Goal: Contribute content: Contribute content

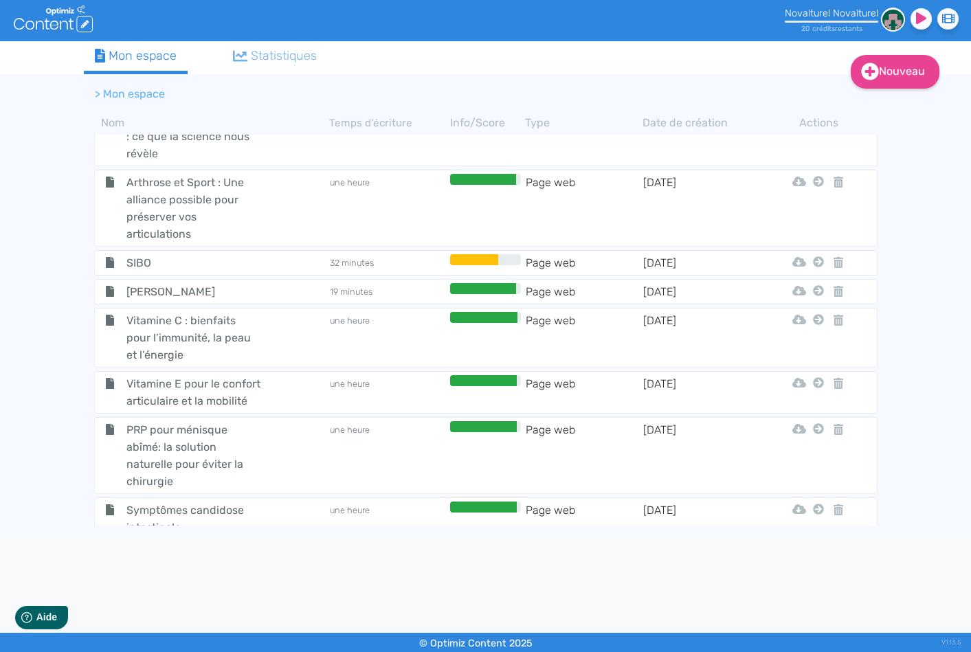
scroll to position [989, 0]
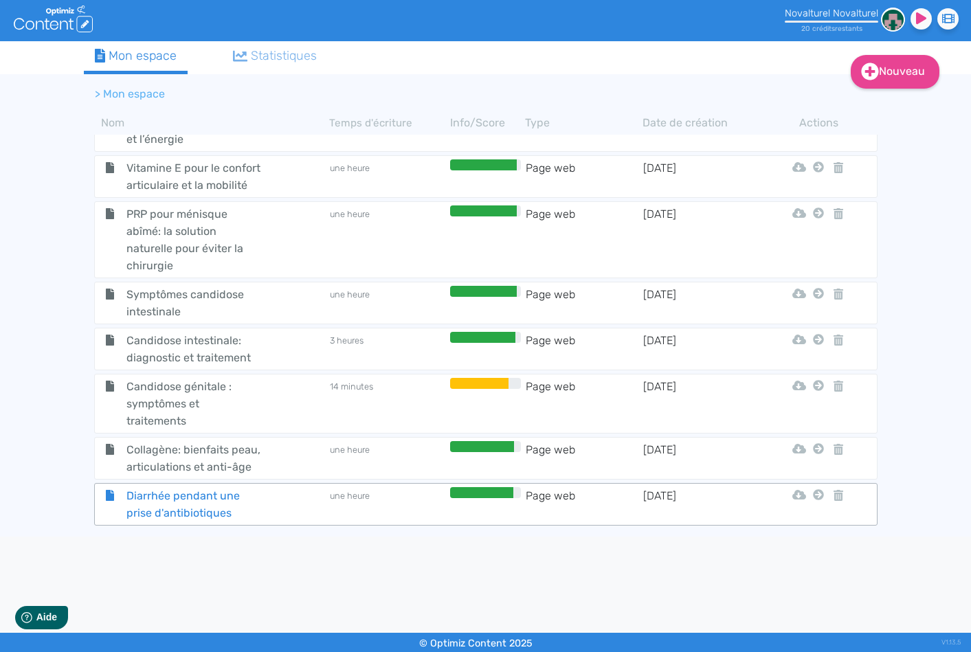
click at [190, 497] on span "Diarrhée pendant une prise d'antibiotiques" at bounding box center [193, 504] width 155 height 34
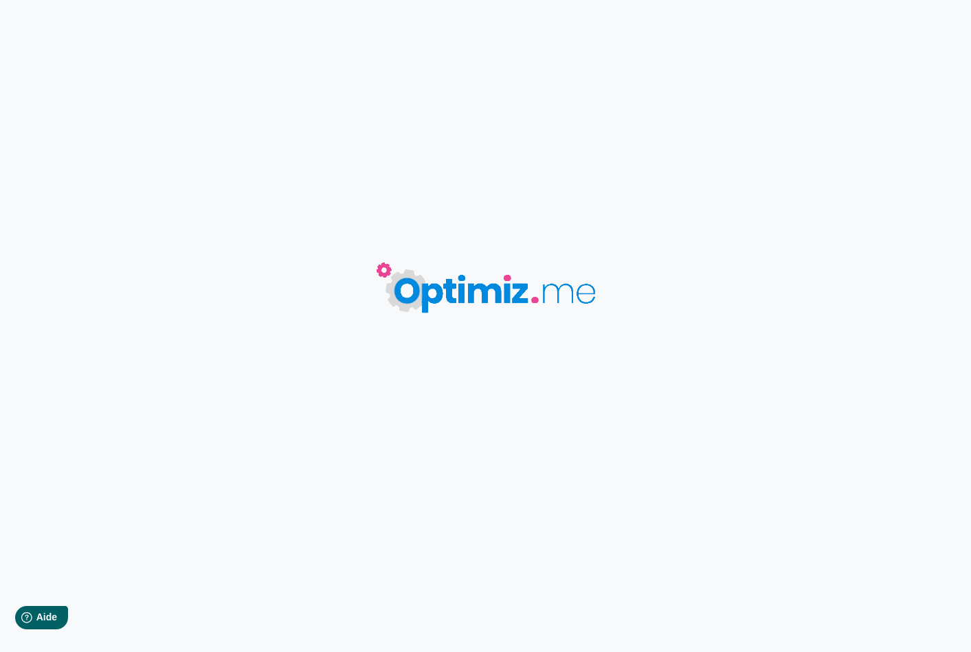
type input "Diarrhée pendant une prise d'antibiotiques"
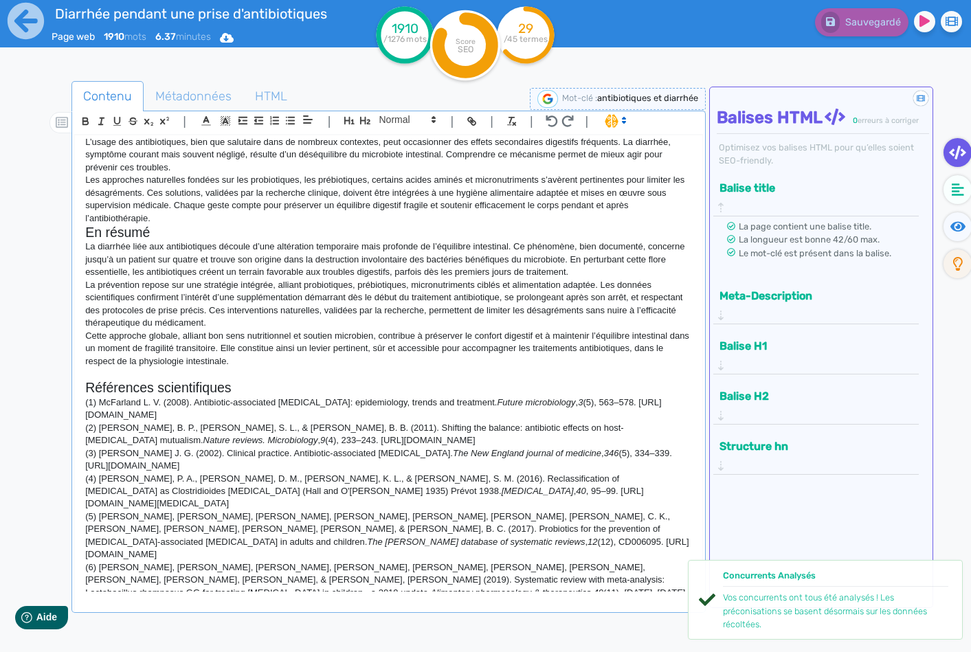
scroll to position [726, 0]
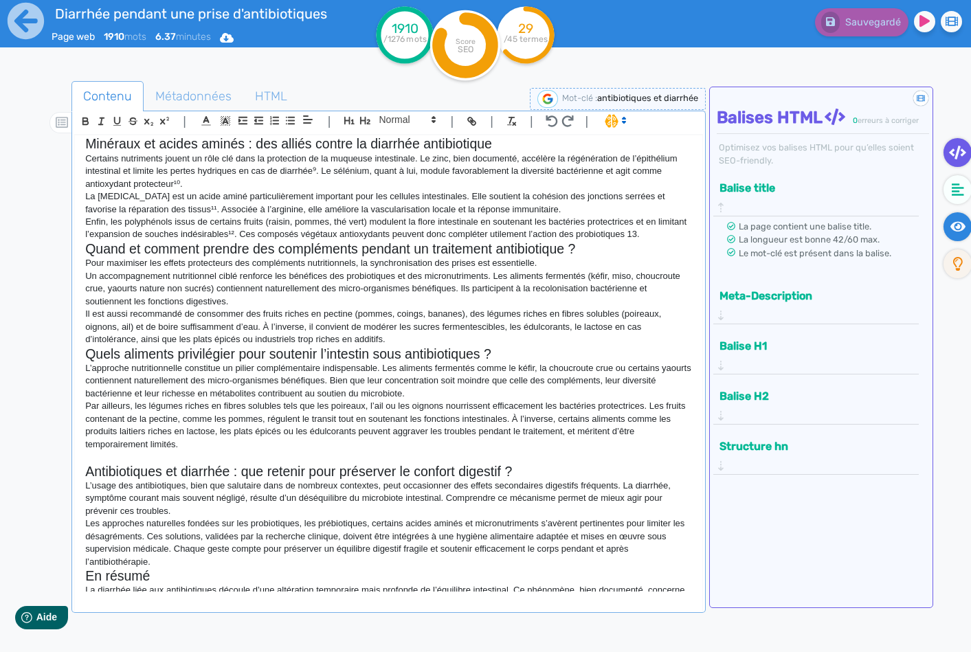
click at [954, 225] on icon at bounding box center [958, 226] width 16 height 10
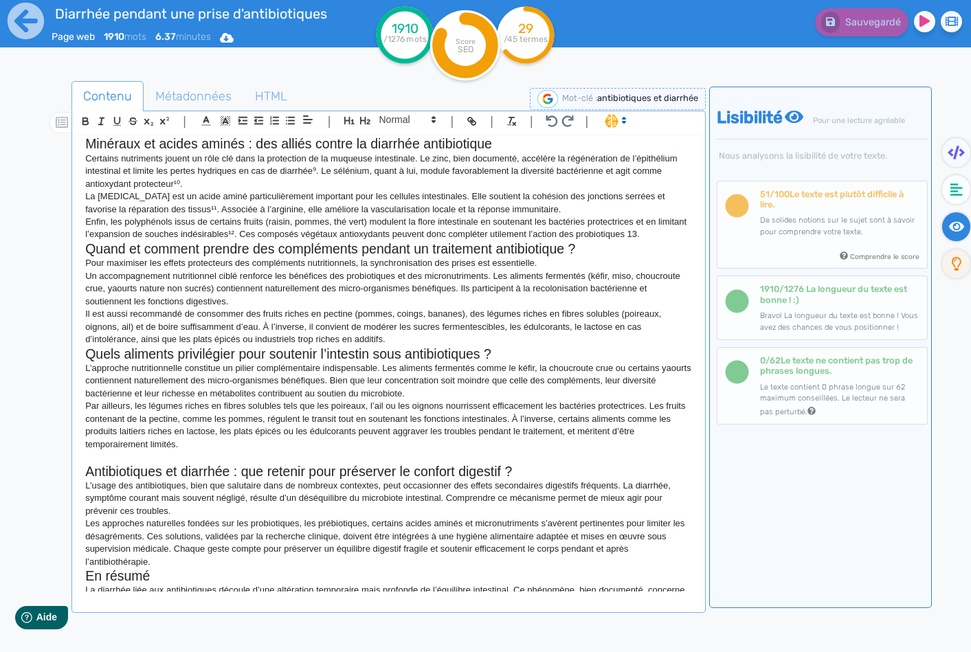
click at [578, 425] on p "Par ailleurs, les légumes riches en fibres solubles tels que les poireaux, l’ai…" at bounding box center [388, 425] width 606 height 51
copy div "L4 Ipsumdolorsit am consecte : adipiscing el sedd ei temporin utl etdoloremagn …"
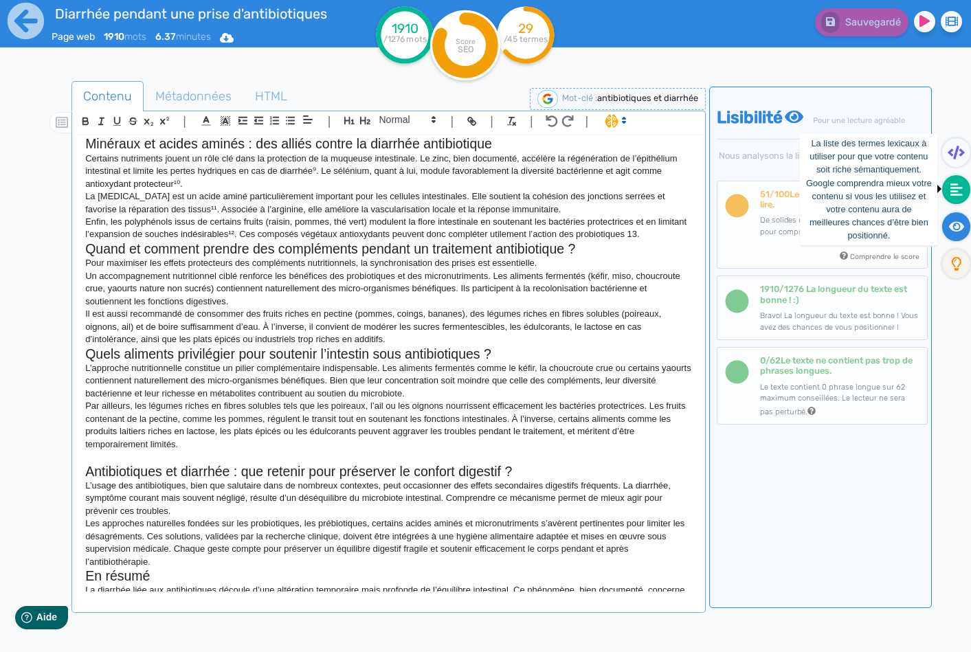
click at [950, 191] on icon at bounding box center [956, 190] width 12 height 14
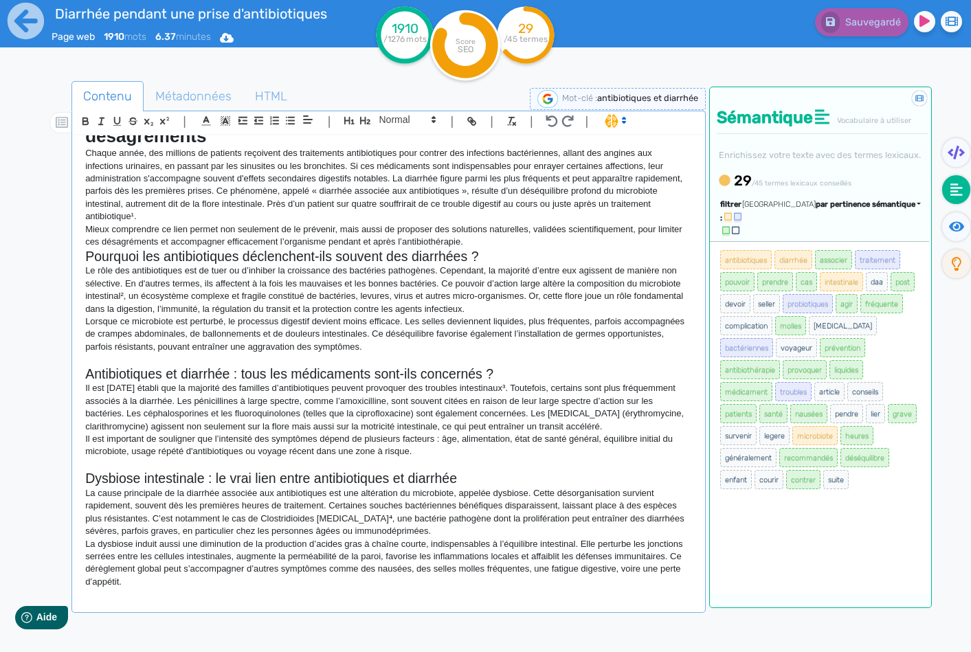
scroll to position [0, 0]
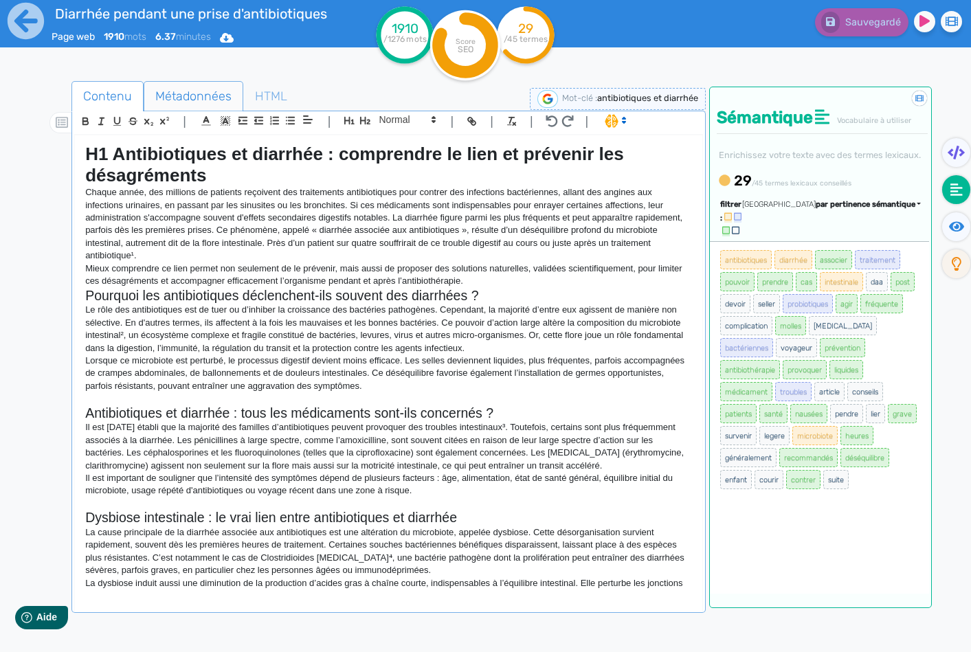
click at [214, 87] on span "Métadonnées" at bounding box center [193, 96] width 98 height 37
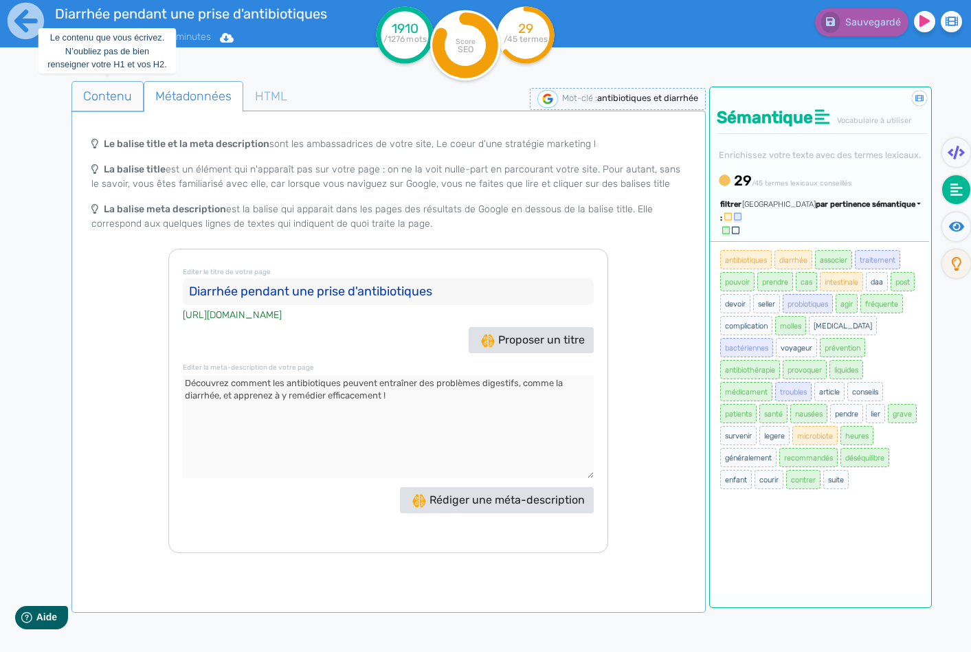
click at [126, 91] on span "Contenu" at bounding box center [107, 96] width 71 height 37
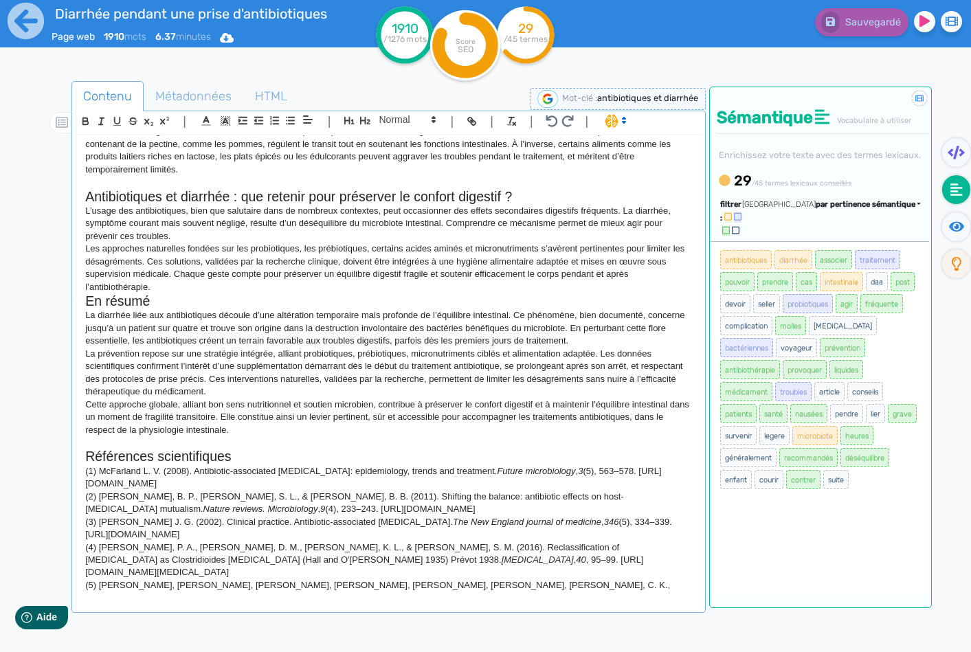
scroll to position [864, 0]
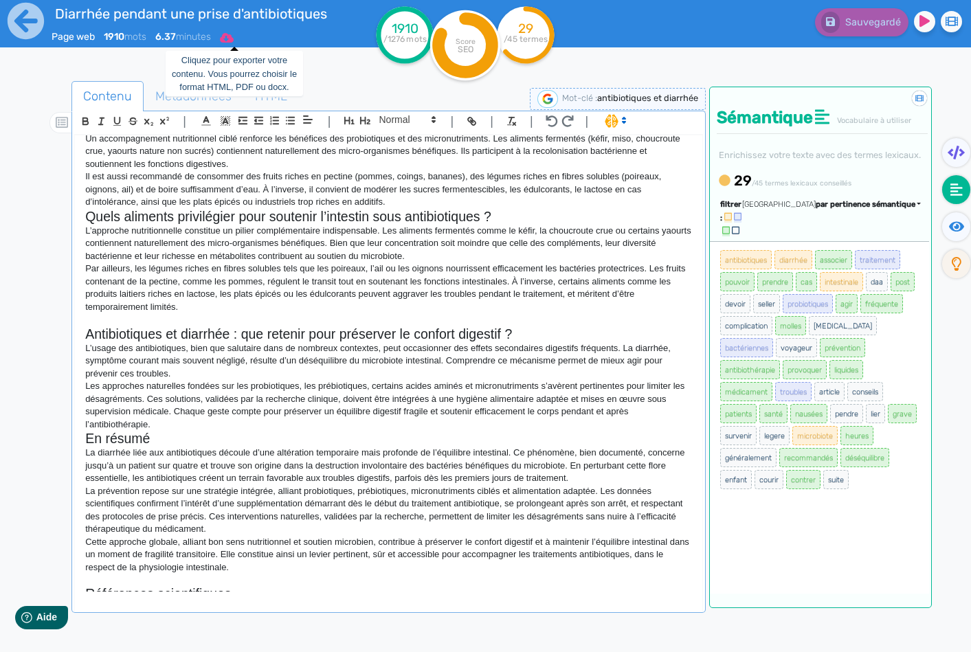
click at [234, 36] on icon at bounding box center [227, 38] width 14 height 10
click at [234, 112] on button "Word" at bounding box center [223, 116] width 110 height 22
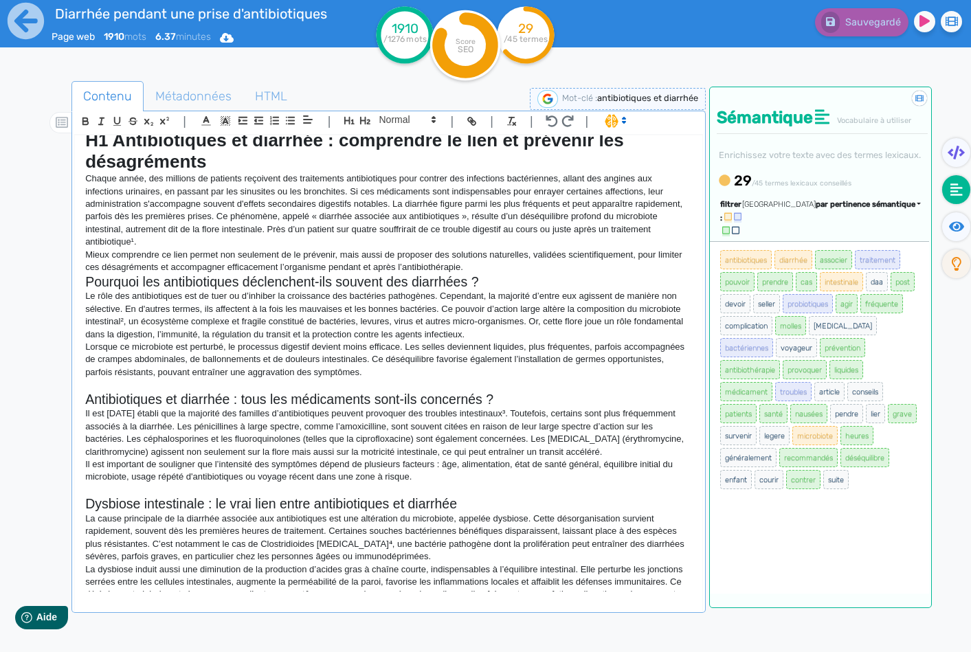
scroll to position [0, 0]
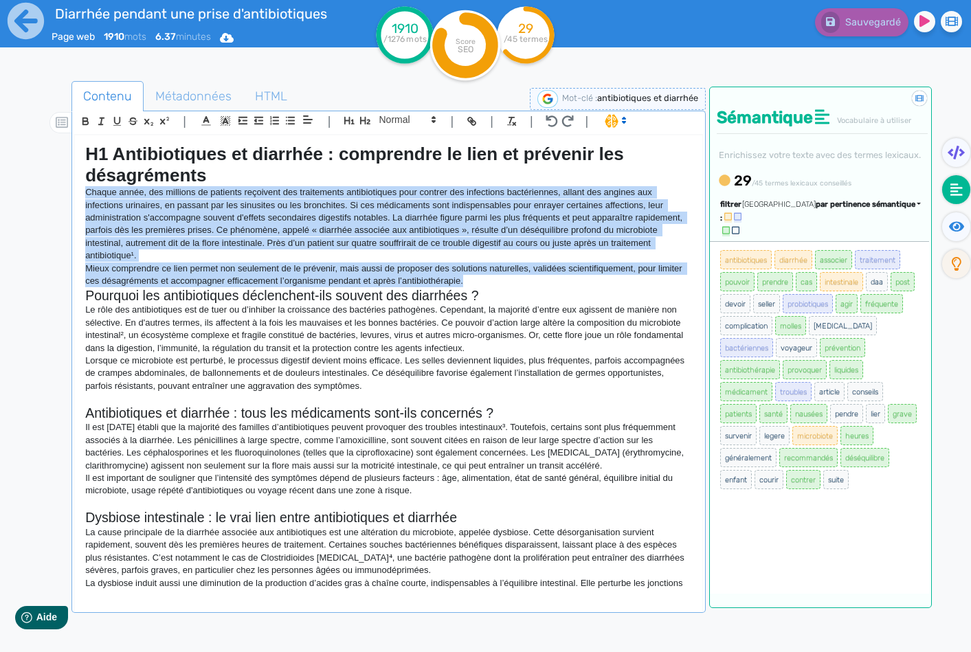
drag, startPoint x: 86, startPoint y: 191, endPoint x: 502, endPoint y: 286, distance: 426.5
click at [502, 286] on div "H1 Antibiotiques et diarrhée : comprendre le lien et prévenir les désagréments …" at bounding box center [388, 363] width 627 height 456
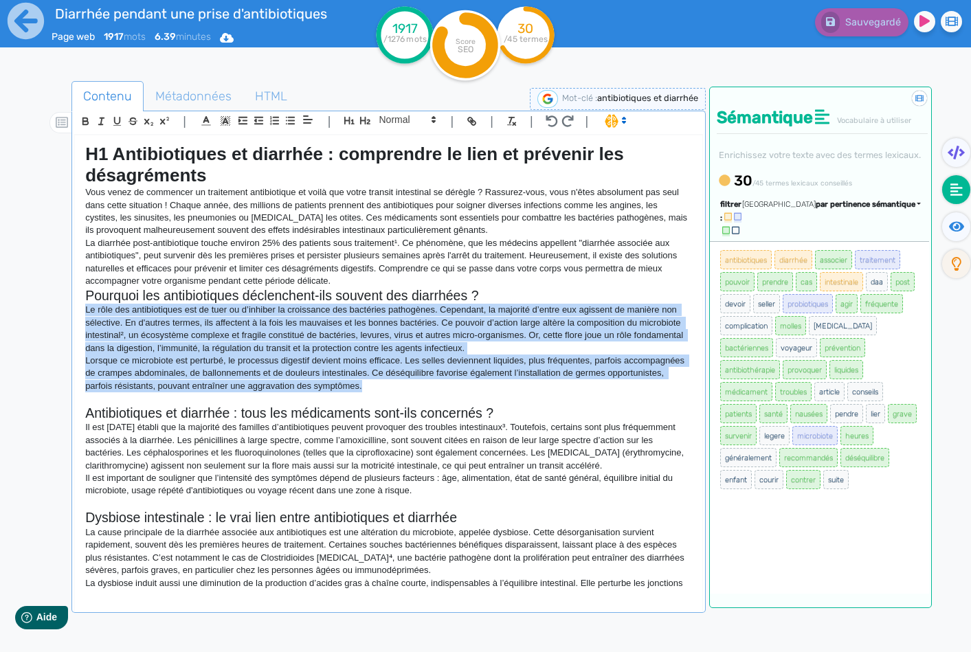
drag, startPoint x: 438, startPoint y: 384, endPoint x: 78, endPoint y: 315, distance: 366.0
click at [78, 315] on div "H1 Antibiotiques et diarrhée : comprendre le lien et prévenir les désagréments …" at bounding box center [388, 363] width 627 height 456
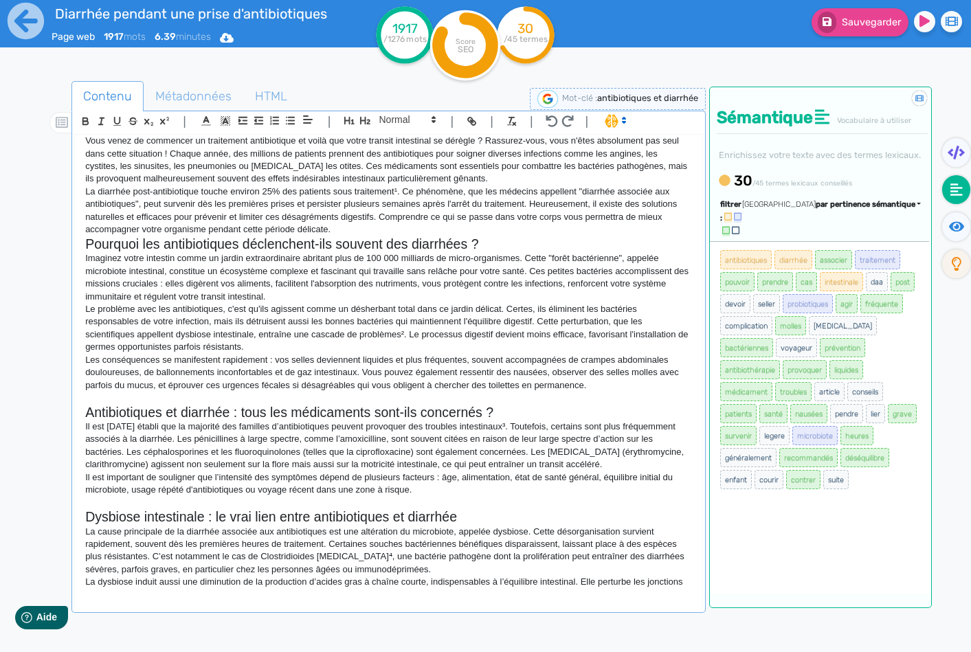
scroll to position [137, 0]
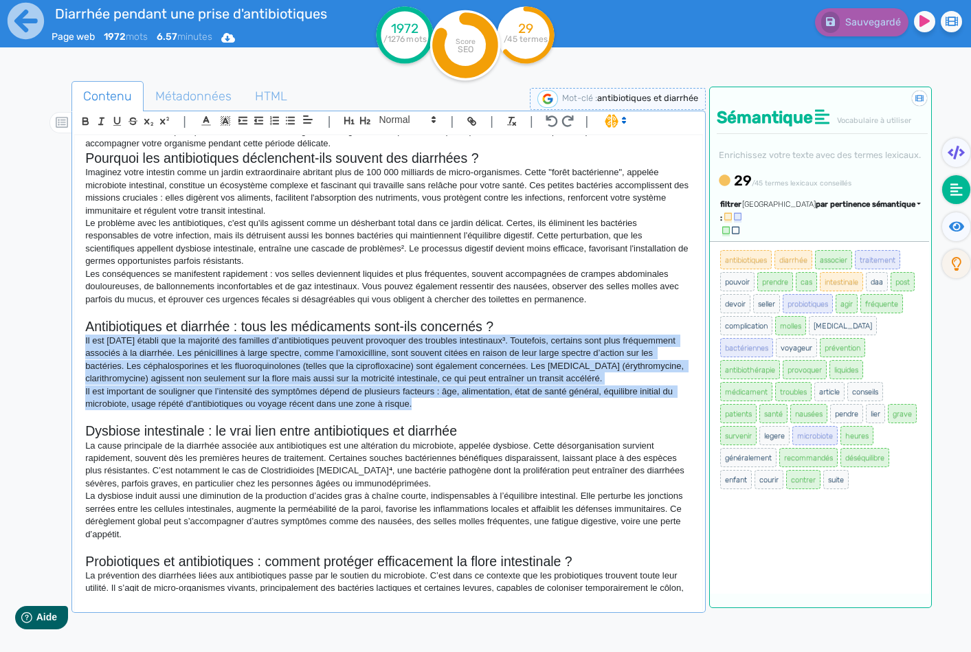
drag, startPoint x: 412, startPoint y: 403, endPoint x: 56, endPoint y: 341, distance: 361.2
click at [56, 341] on div "Contenu Métadonnées HTML | | H3 H4 H5 H6 Normal | | | | H1 Antibiotiques et dia…" at bounding box center [505, 408] width 931 height 661
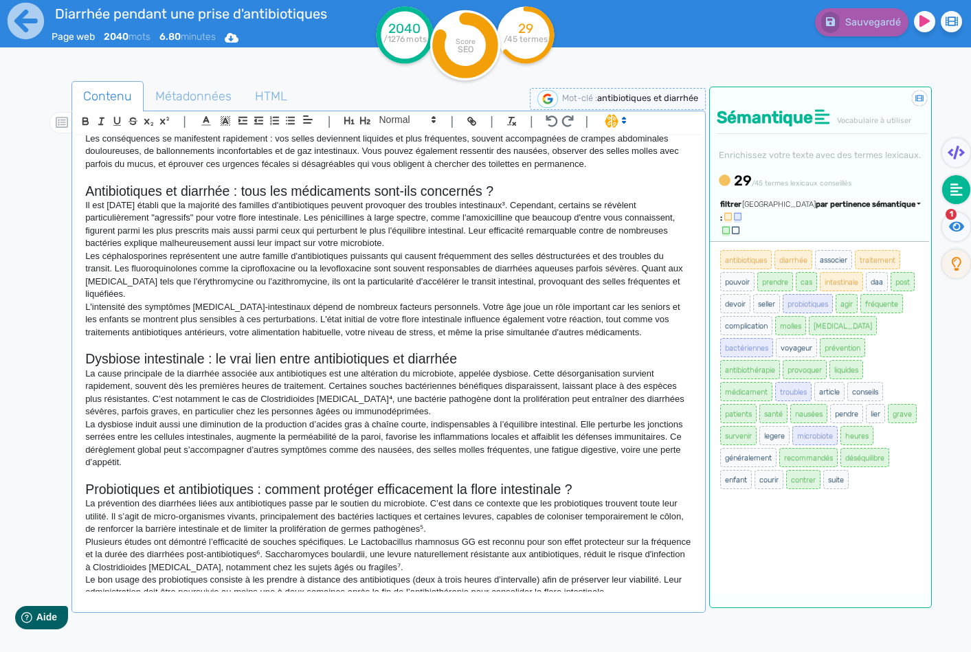
scroll to position [275, 0]
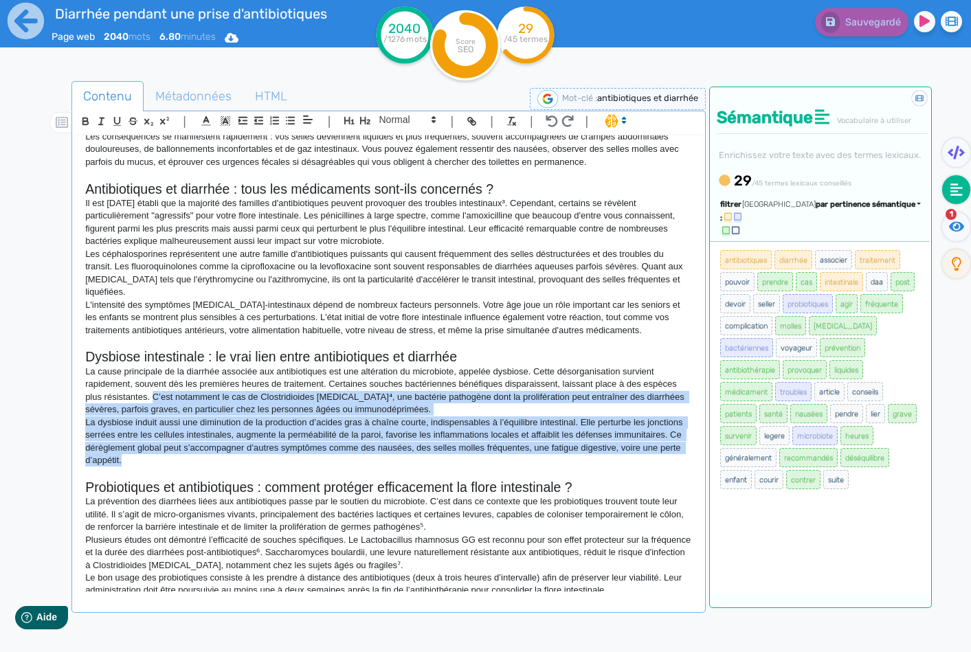
drag, startPoint x: 227, startPoint y: 464, endPoint x: 153, endPoint y: 397, distance: 99.2
click at [153, 397] on div "H1 Antibiotiques et diarrhée : comprendre le lien et prévenir les désagréments …" at bounding box center [388, 363] width 627 height 456
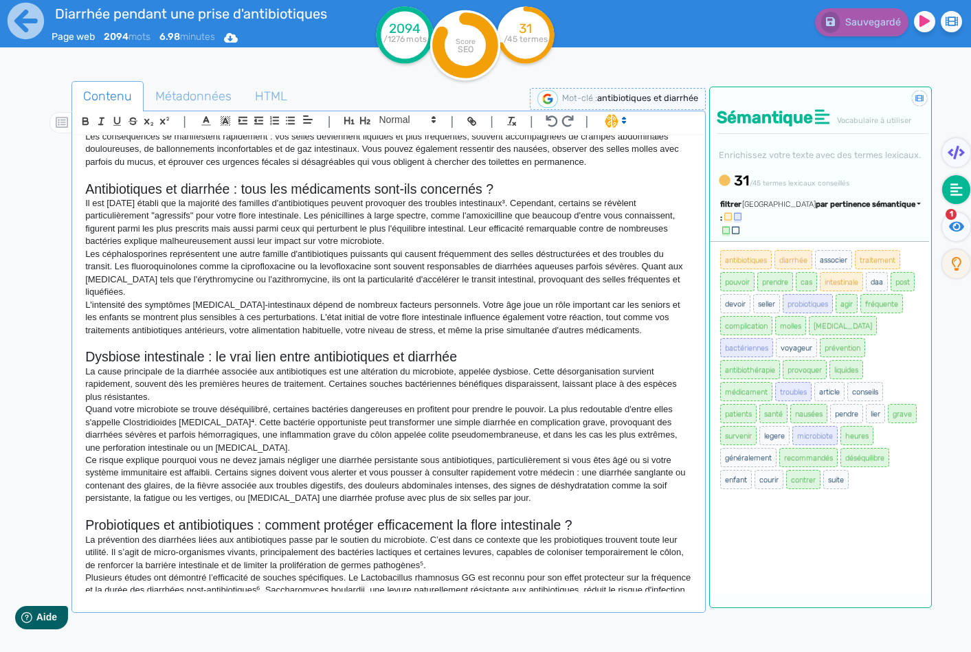
drag, startPoint x: 158, startPoint y: 395, endPoint x: 86, endPoint y: 375, distance: 74.8
click at [86, 375] on p "La cause principale de la diarrhée associée aux antibiotiques est une altératio…" at bounding box center [388, 385] width 606 height 38
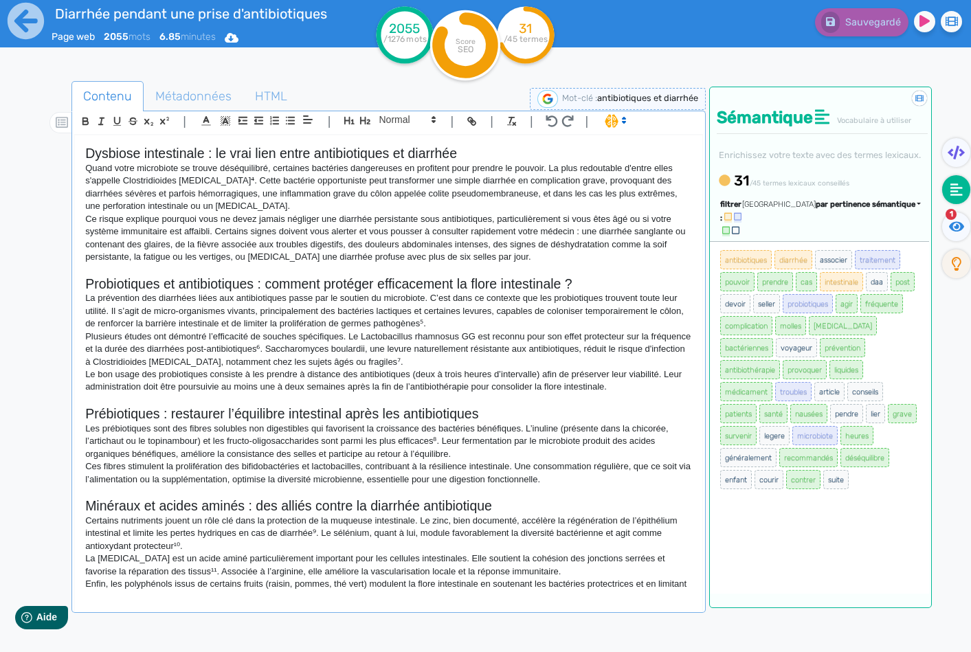
scroll to position [481, 0]
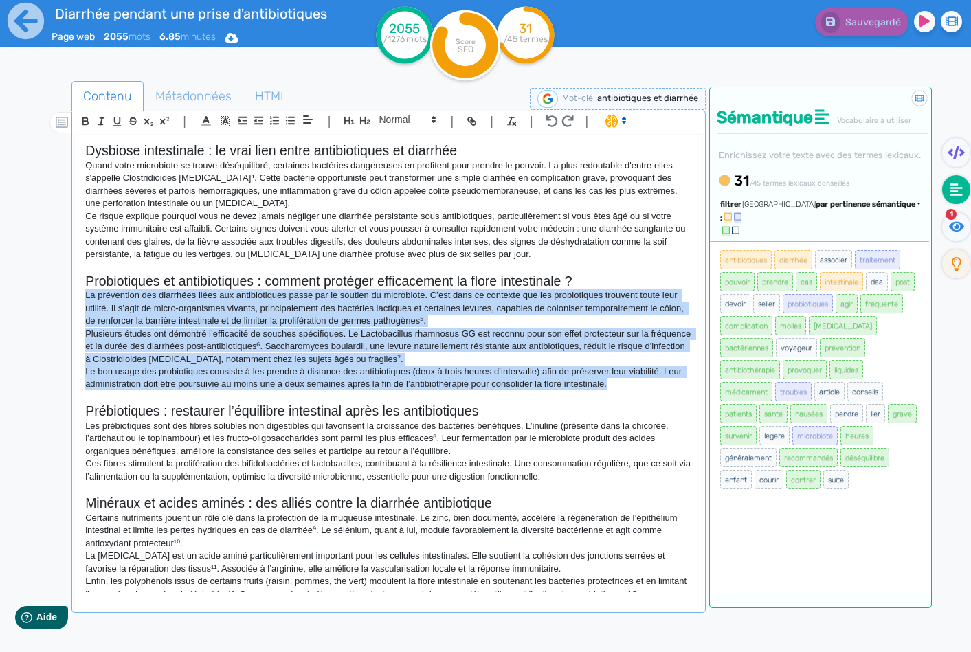
drag, startPoint x: 634, startPoint y: 385, endPoint x: 76, endPoint y: 297, distance: 564.9
click at [76, 297] on div "H1 Antibiotiques et diarrhée : comprendre le lien et prévenir les désagréments …" at bounding box center [388, 363] width 627 height 456
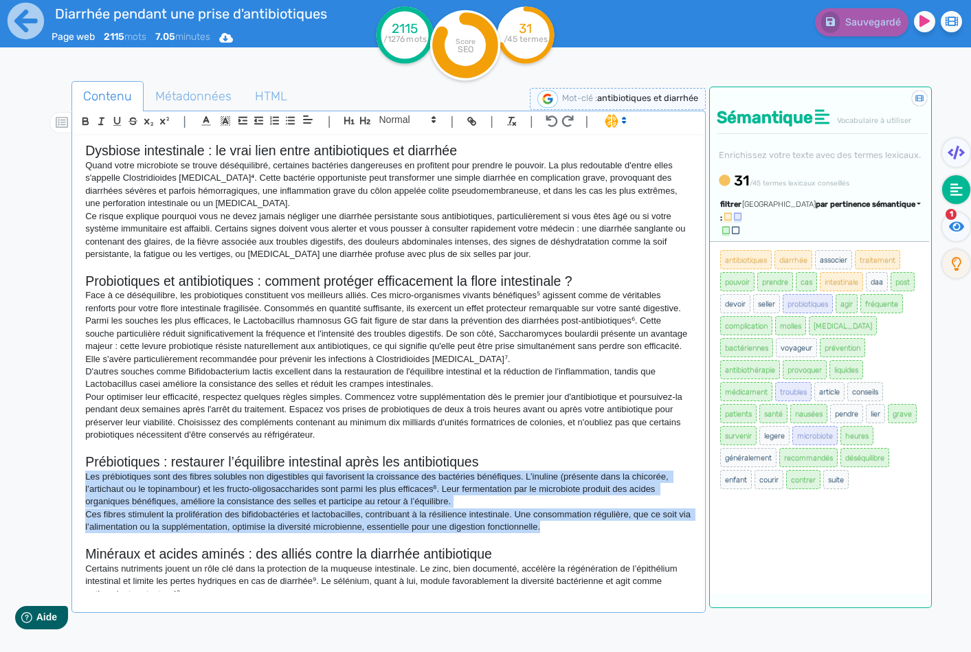
drag, startPoint x: 558, startPoint y: 529, endPoint x: 85, endPoint y: 480, distance: 475.9
click at [85, 480] on div "H1 Antibiotiques et diarrhée : comprendre le lien et prévenir les désagréments …" at bounding box center [388, 363] width 627 height 456
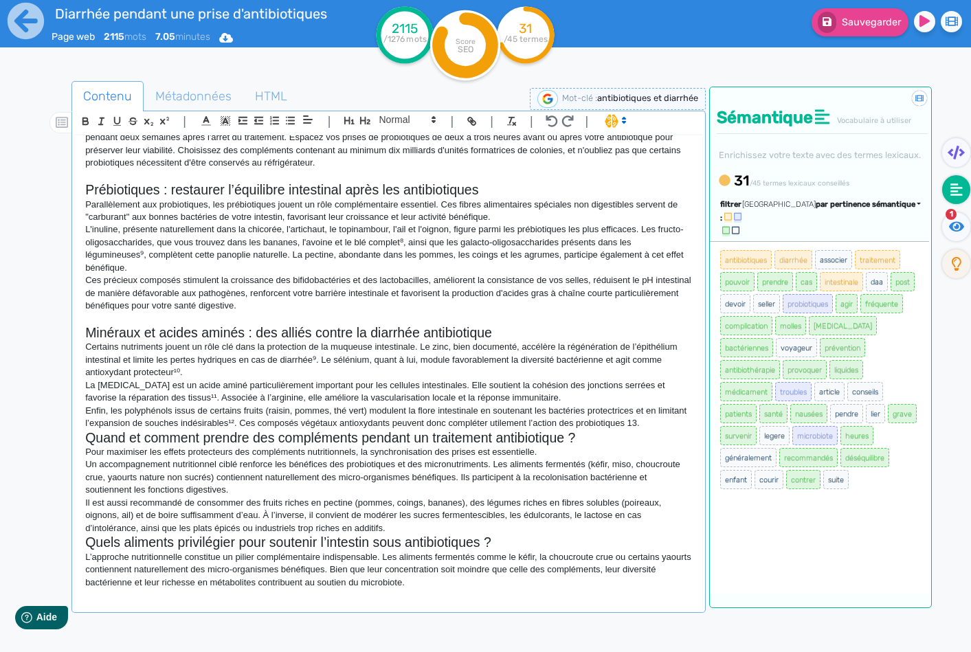
scroll to position [756, 0]
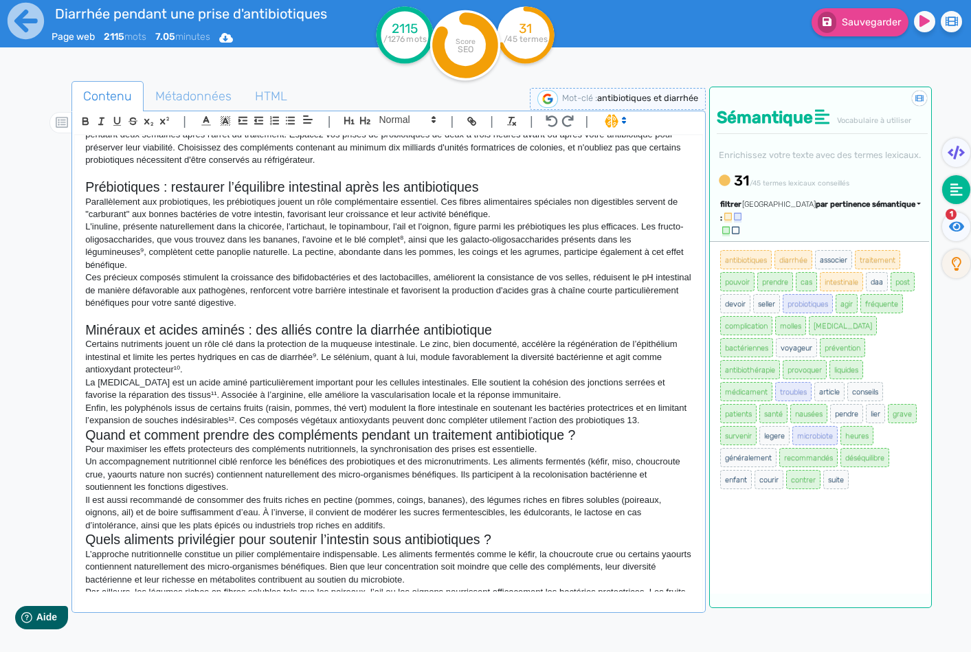
click at [678, 421] on p "Enfin, les polyphénols issus de certains fruits (raisin, pommes, thé vert) modu…" at bounding box center [388, 414] width 606 height 25
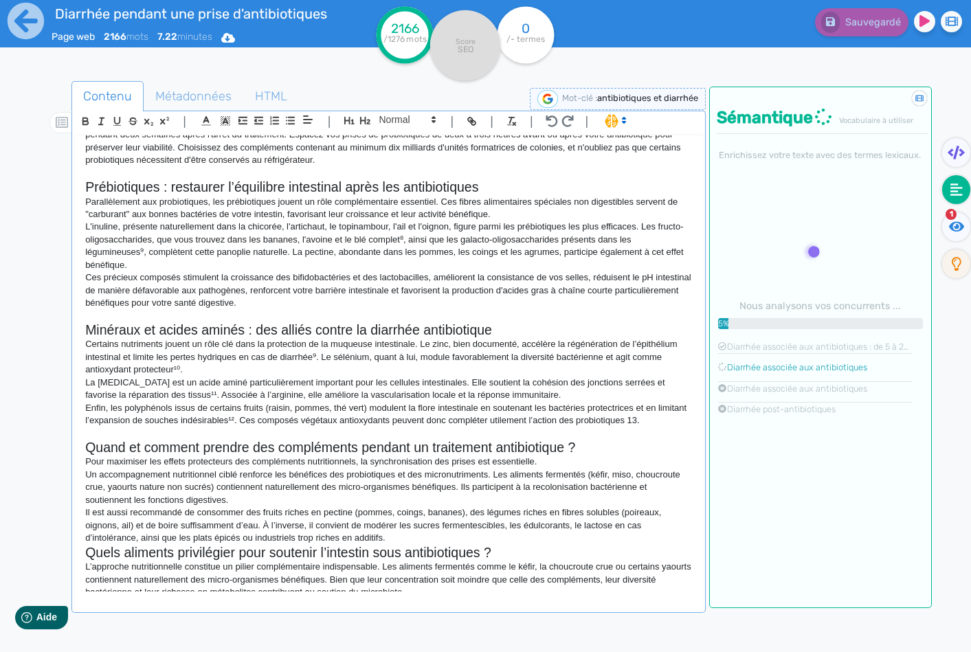
click at [548, 532] on p "Il est aussi recommandé de consommer des fruits riches en pectine (pommes, coin…" at bounding box center [388, 525] width 606 height 38
click at [479, 536] on p "Il est aussi recommandé de consommer des fruits riches en pectine (pommes, coin…" at bounding box center [388, 525] width 606 height 38
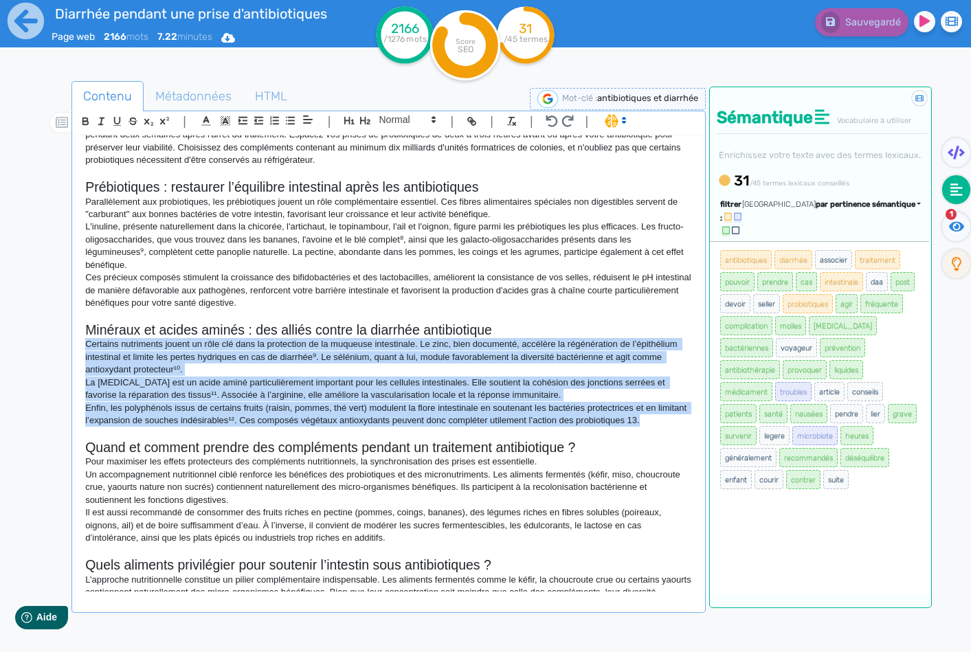
drag, startPoint x: 82, startPoint y: 346, endPoint x: 675, endPoint y: 426, distance: 598.3
click at [675, 426] on div "H1 Antibiotiques et diarrhée : comprendre le lien et prévenir les désagréments …" at bounding box center [388, 363] width 627 height 456
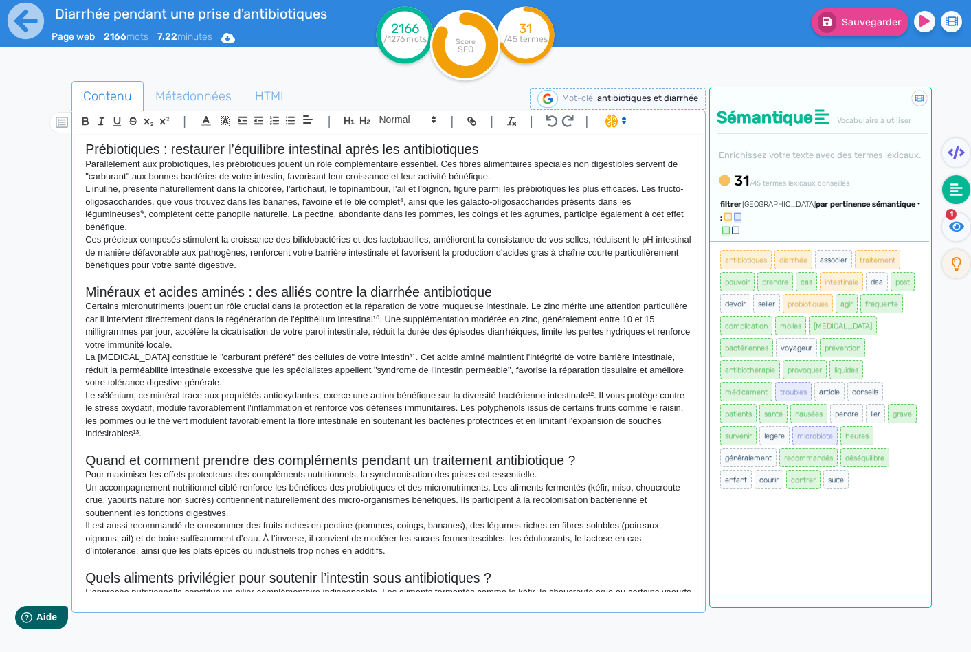
scroll to position [893, 0]
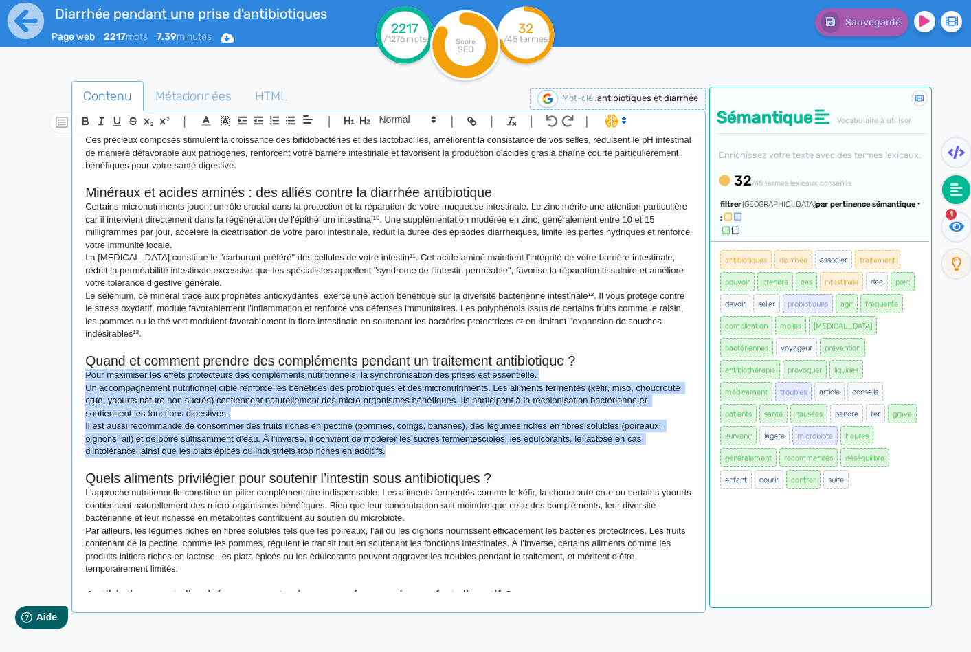
drag, startPoint x: 394, startPoint y: 451, endPoint x: 69, endPoint y: 378, distance: 332.4
click at [69, 378] on div "Contenu Métadonnées HTML | | H3 H4 H5 H6 Normal | | | | H1 Antibiotiques et dia…" at bounding box center [505, 408] width 931 height 661
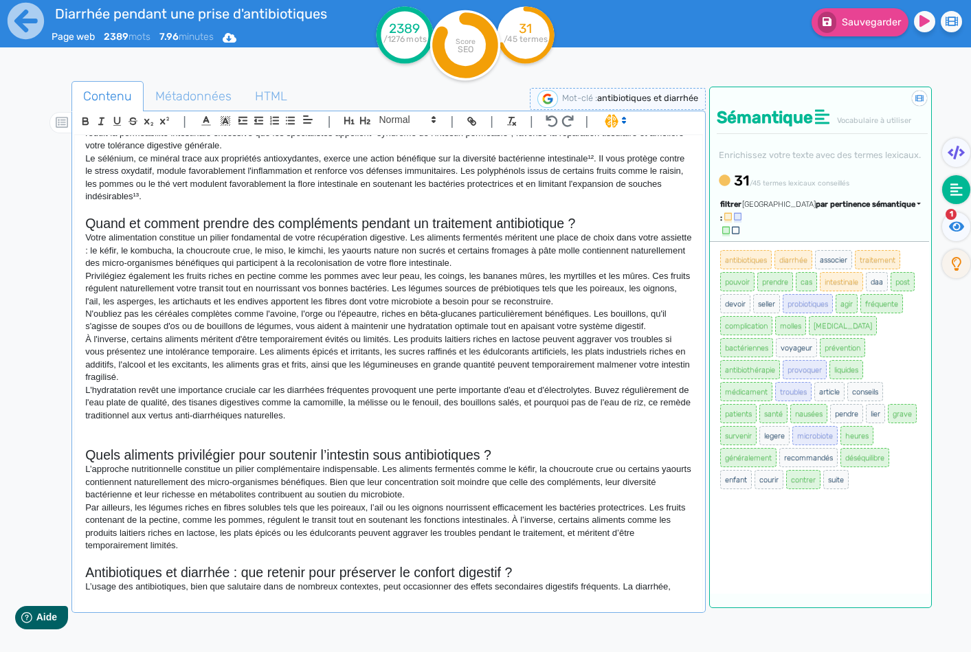
scroll to position [1031, 0]
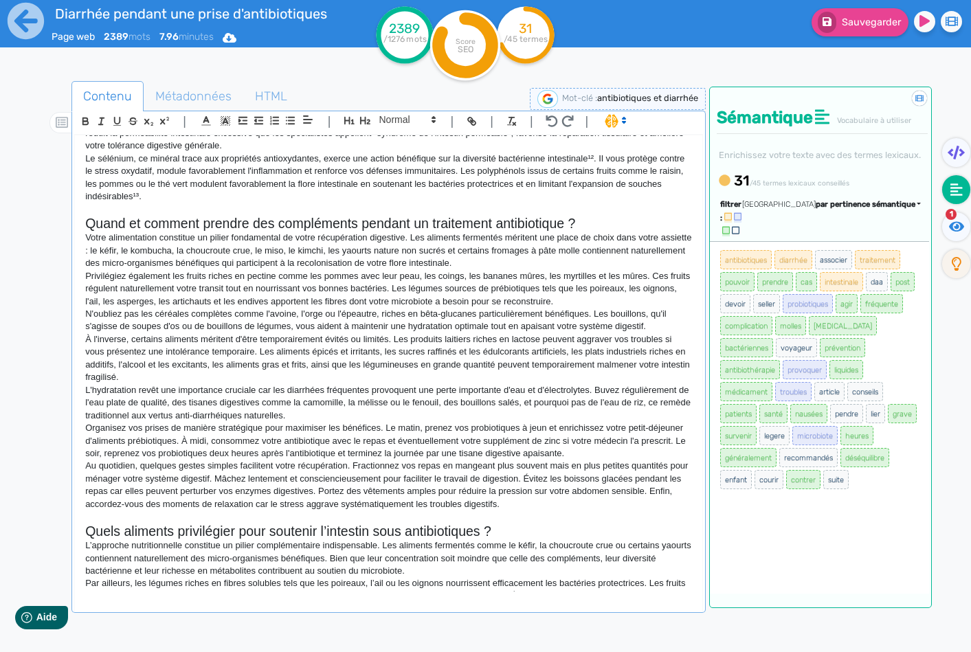
click at [348, 414] on p "L'hydratation revêt une importance cruciale car les diarrhées fréquentes provoq…" at bounding box center [388, 403] width 606 height 38
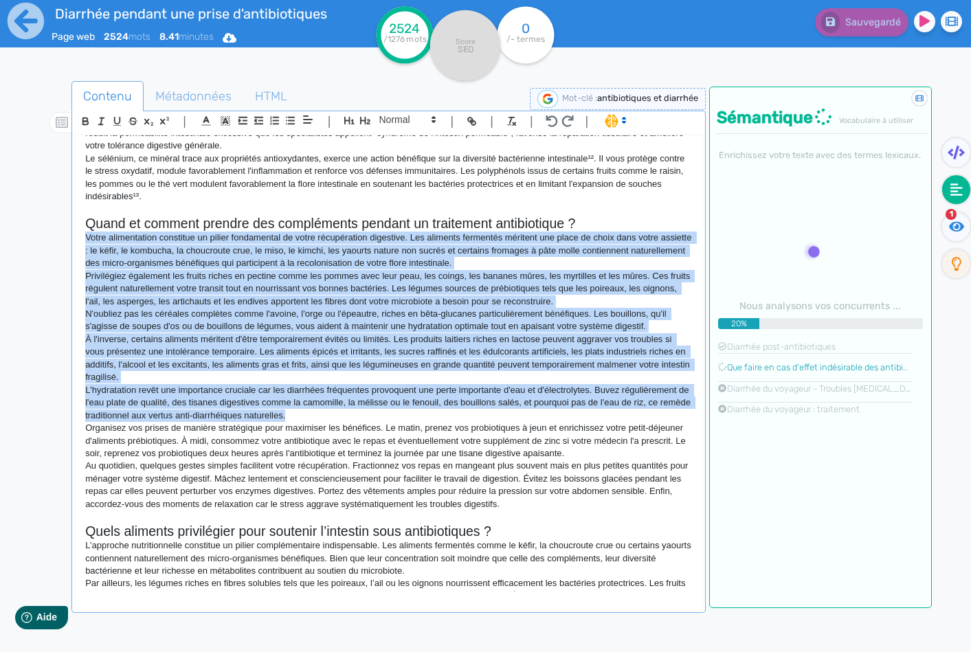
drag, startPoint x: 320, startPoint y: 412, endPoint x: 82, endPoint y: 238, distance: 294.9
click at [82, 238] on div "H1 Antibiotiques et diarrhée : comprendre le lien et prévenir les désagréments …" at bounding box center [388, 363] width 627 height 456
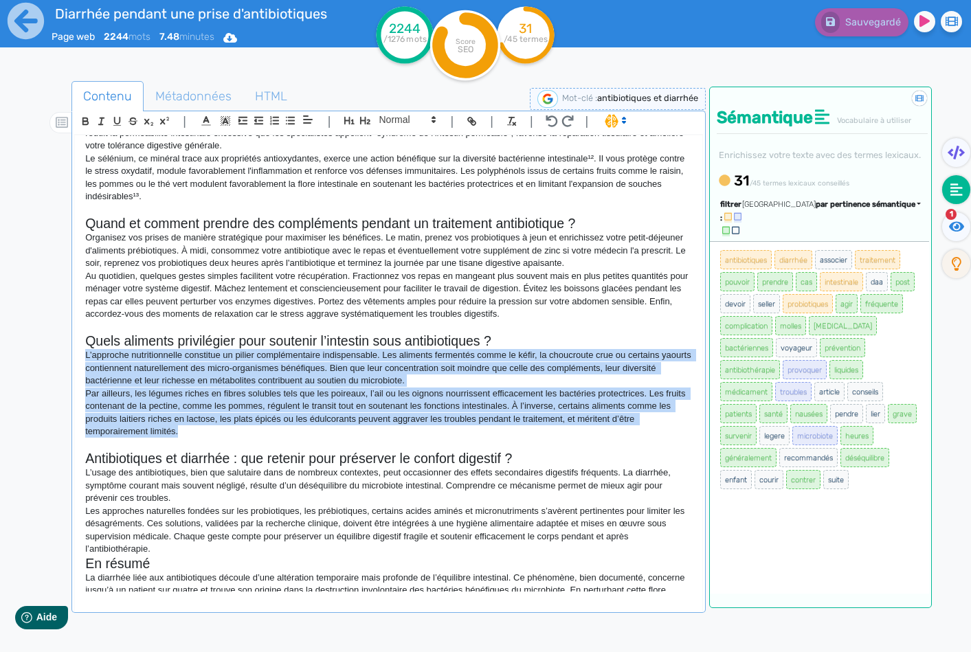
drag, startPoint x: 186, startPoint y: 433, endPoint x: 76, endPoint y: 360, distance: 131.9
click at [76, 360] on div "H1 Antibiotiques et diarrhée : comprendre le lien et prévenir les désagréments …" at bounding box center [388, 363] width 627 height 456
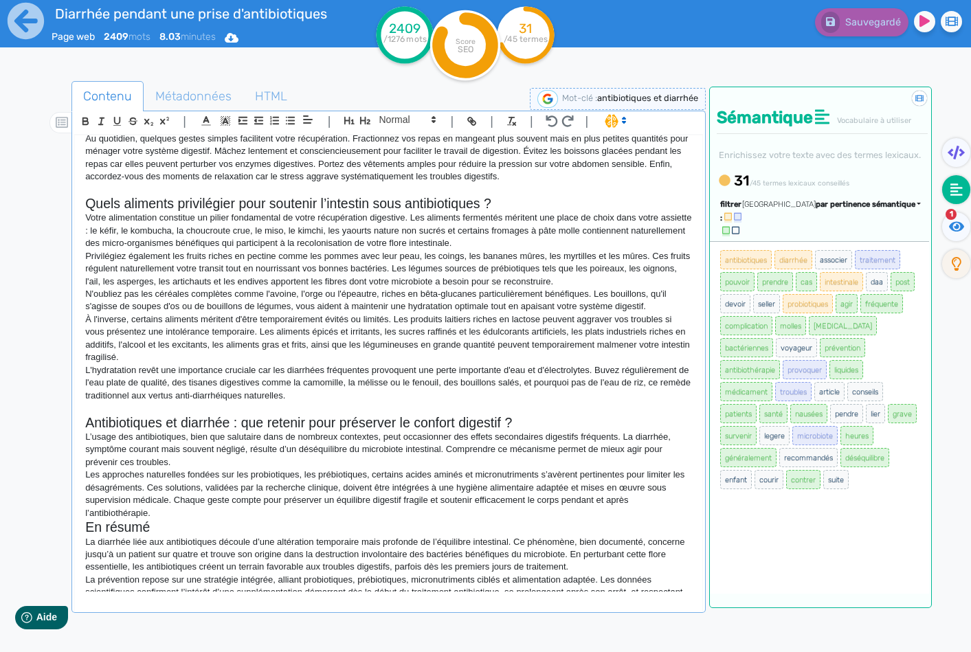
scroll to position [1305, 0]
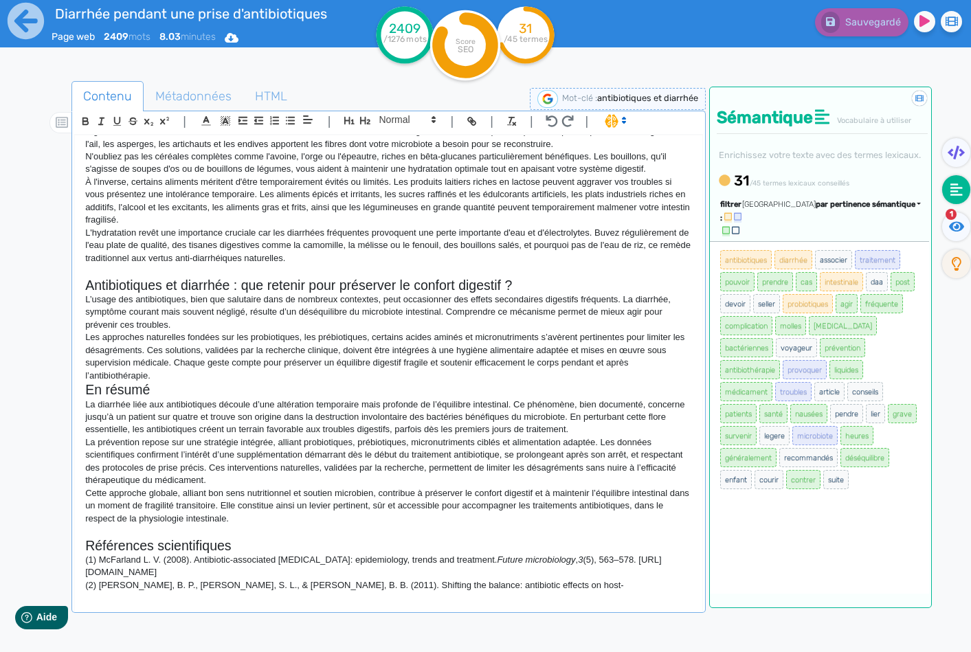
click at [219, 365] on p "Les approches naturelles fondées sur les probiotiques, les prébiotiques, certai…" at bounding box center [388, 356] width 606 height 51
click at [216, 380] on p "Les approches naturelles fondées sur les probiotiques, les prébiotiques, certai…" at bounding box center [388, 356] width 606 height 51
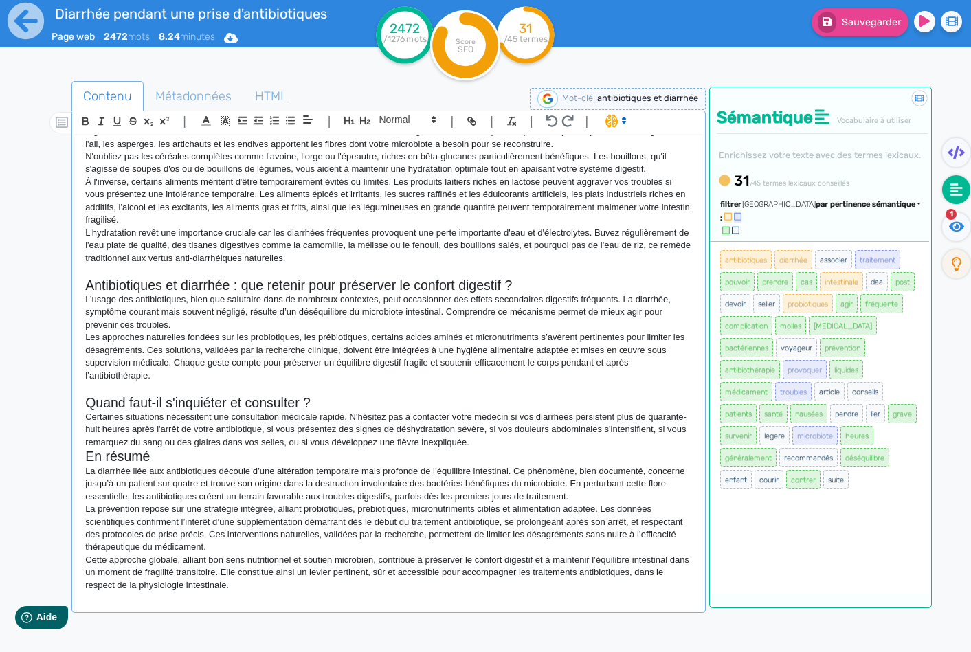
click at [576, 449] on h2 "En résumé" at bounding box center [388, 457] width 606 height 16
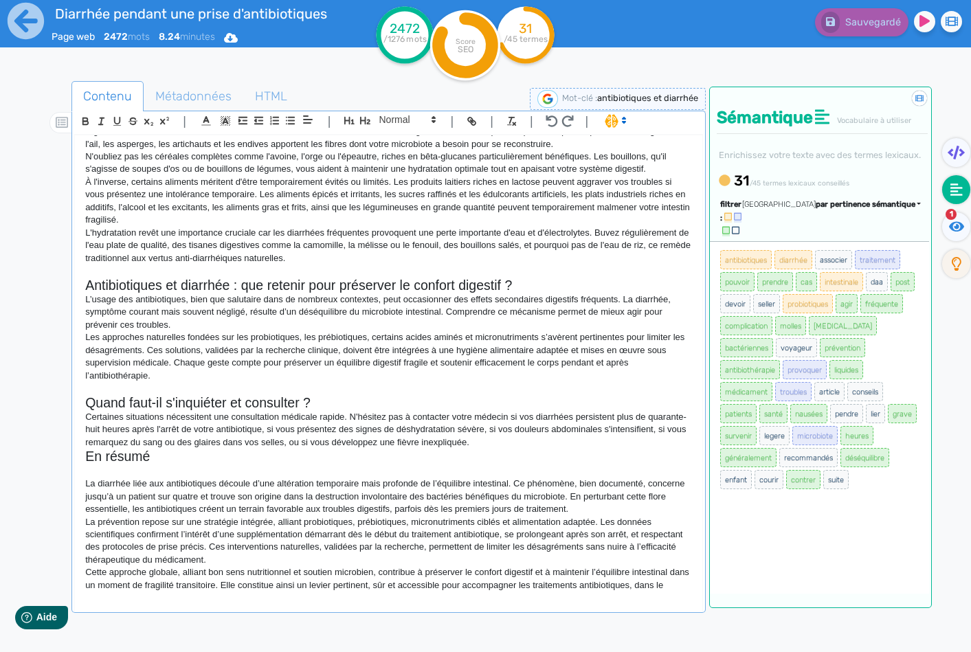
click at [219, 379] on p "Les approches naturelles fondées sur les probiotiques, les prébiotiques, certai…" at bounding box center [388, 356] width 606 height 51
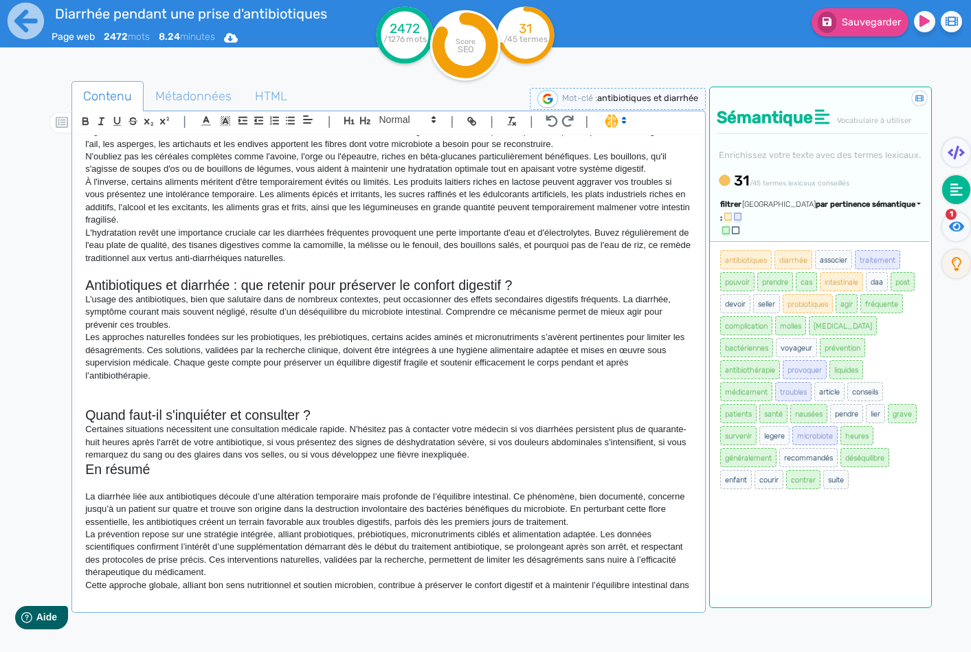
click at [591, 448] on p "Certaines situations nécessitent une consultation médicale rapide. N'hésitez pa…" at bounding box center [388, 442] width 606 height 38
click at [589, 454] on p "Certaines situations nécessitent une consultation médicale rapide. N'hésitez pa…" at bounding box center [388, 442] width 606 height 38
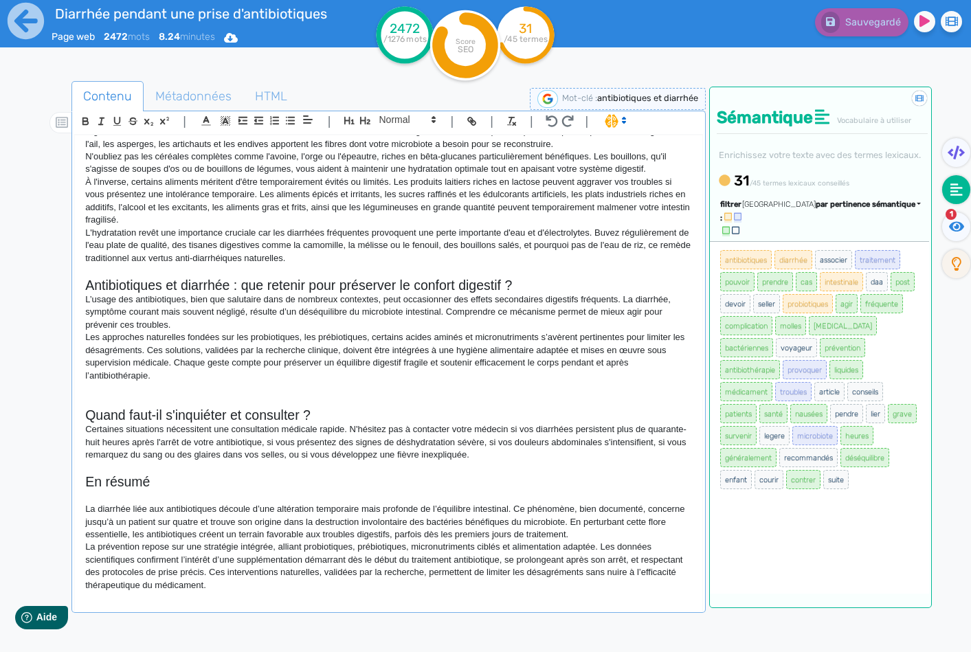
click at [308, 398] on p at bounding box center [388, 401] width 606 height 12
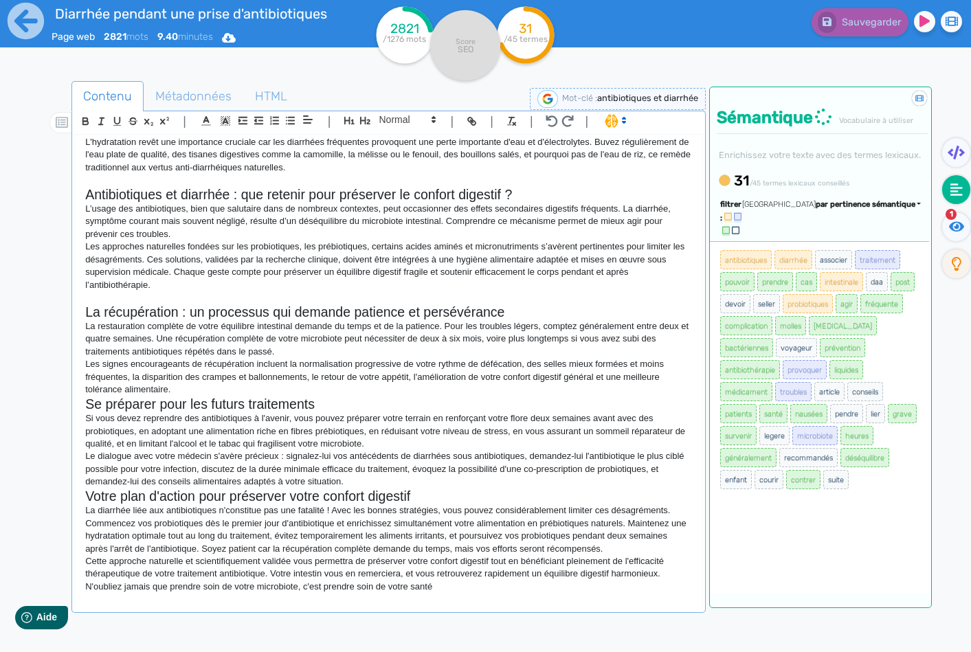
scroll to position [1408, 0]
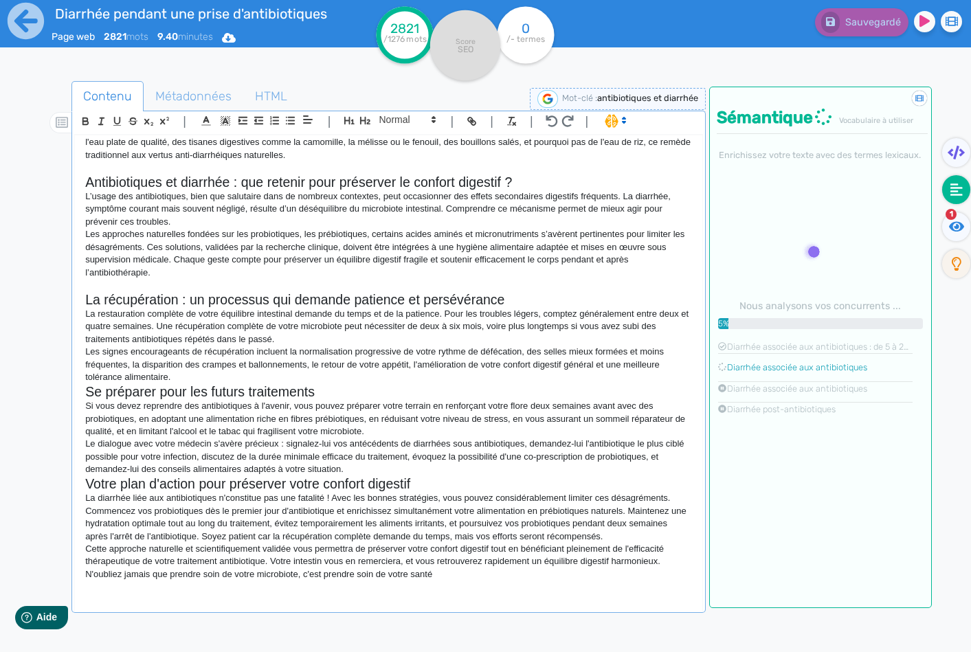
click at [301, 300] on h2 "La récupération : un processus qui demande patience et persévérance" at bounding box center [388, 300] width 606 height 16
click at [432, 122] on polygon at bounding box center [433, 121] width 3 height 1
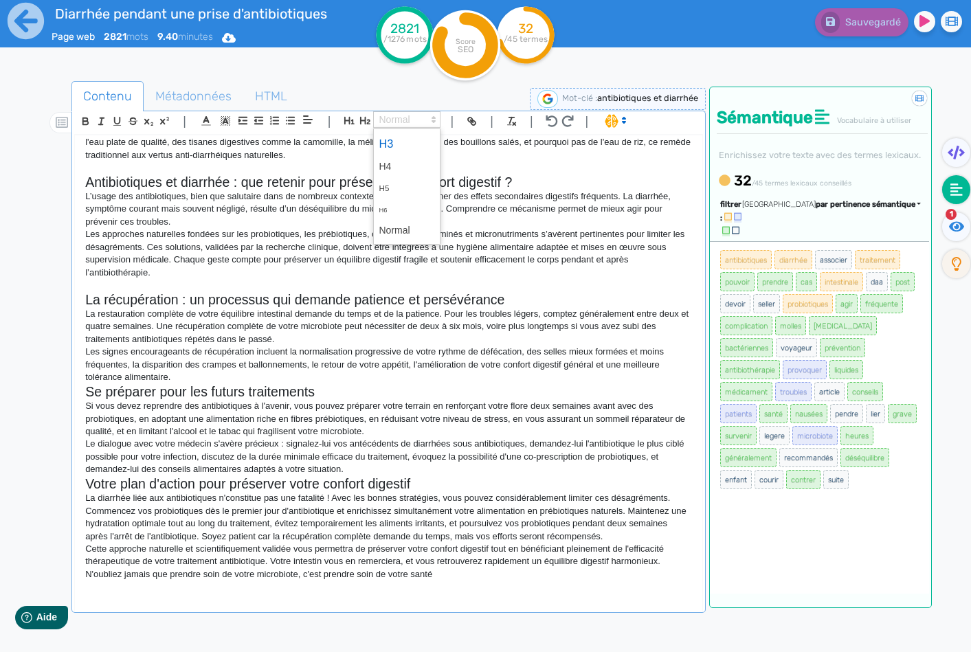
click at [416, 142] on span at bounding box center [406, 144] width 55 height 24
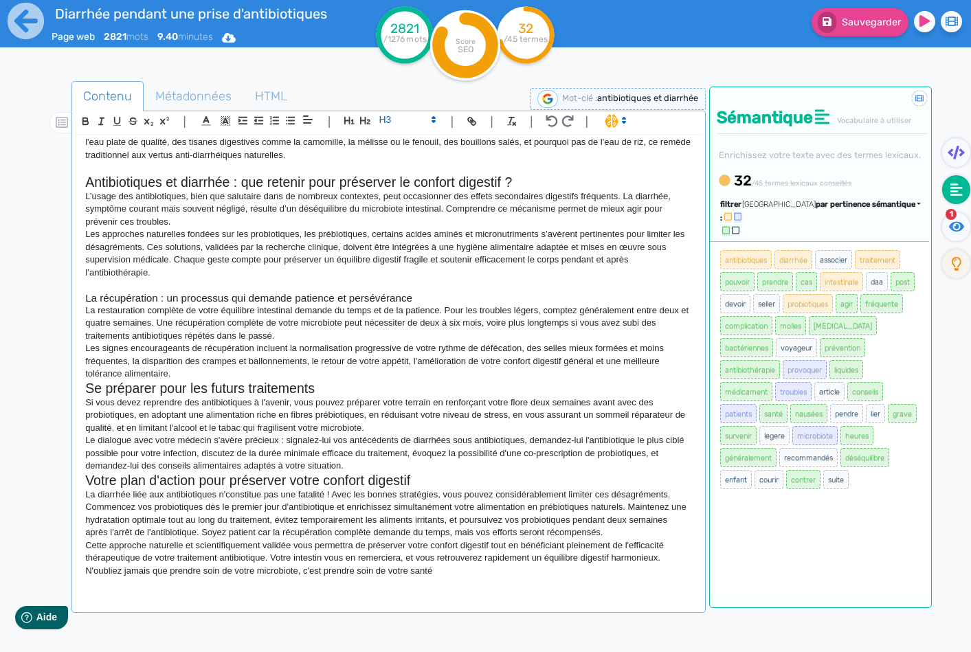
click at [297, 385] on h2 "Se préparer pour les futurs traitements" at bounding box center [388, 389] width 606 height 16
click at [388, 121] on span at bounding box center [406, 119] width 67 height 16
click at [398, 139] on span at bounding box center [406, 144] width 55 height 24
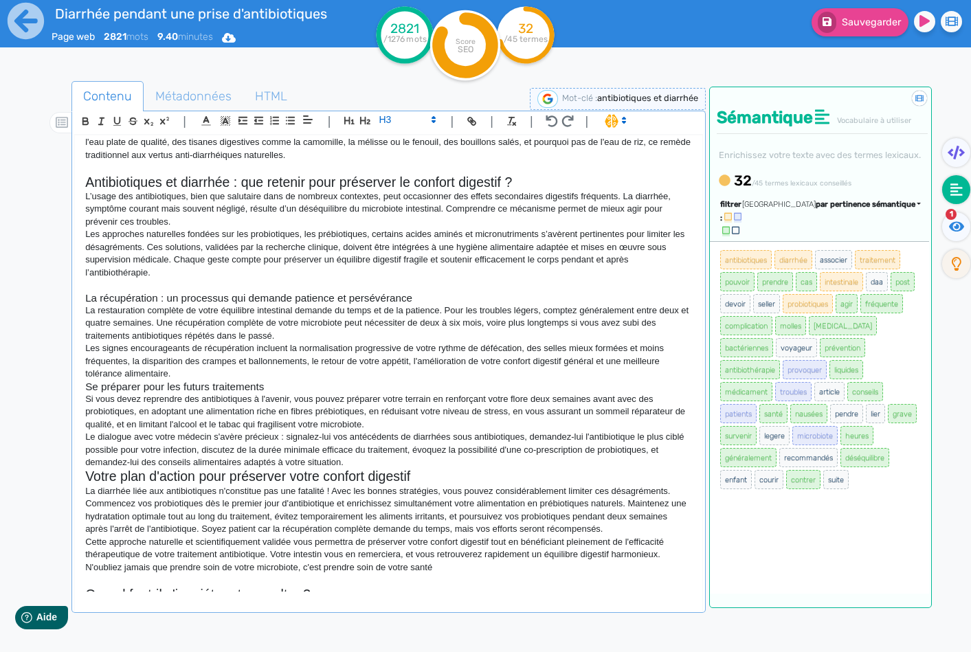
click at [381, 480] on h2 "Votre plan d'action pour préserver votre confort digestif" at bounding box center [388, 477] width 606 height 16
click at [385, 116] on span at bounding box center [406, 119] width 67 height 16
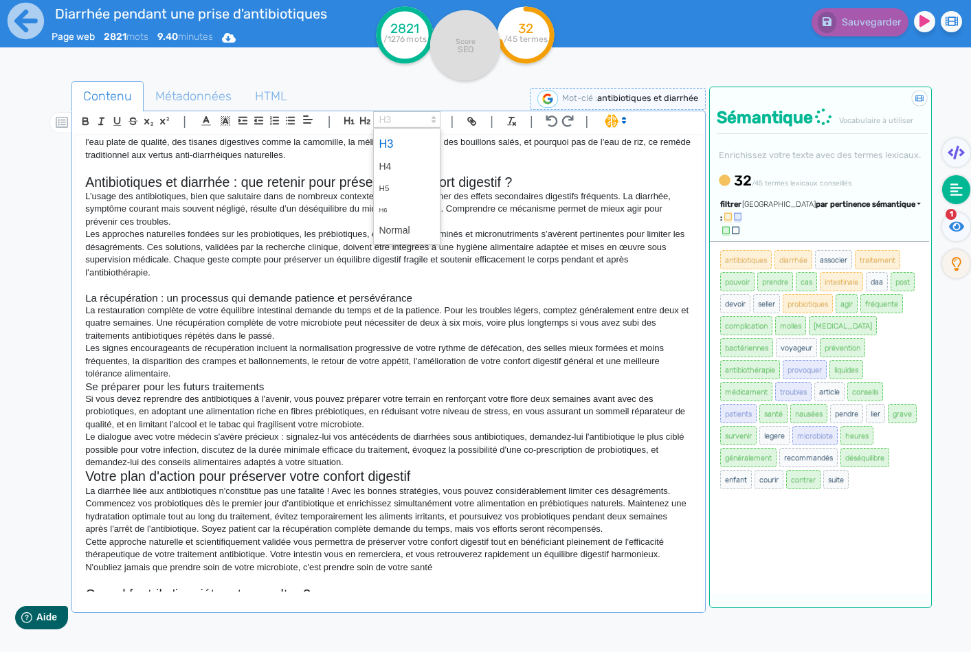
click at [412, 145] on span at bounding box center [406, 144] width 55 height 24
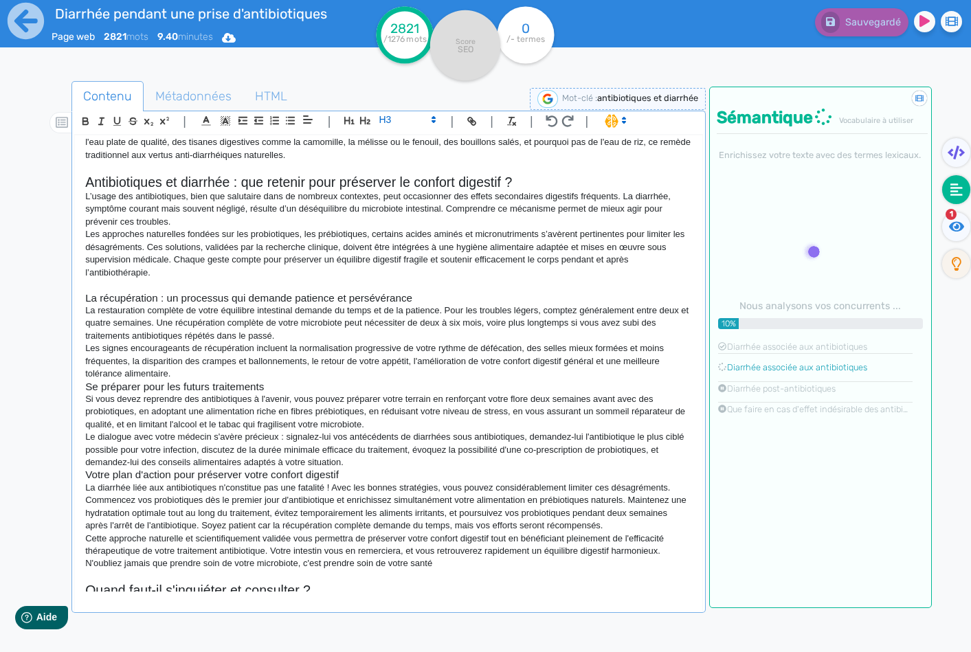
click at [389, 467] on p "Le dialogue avec votre médecin s'avère précieux : signalez-lui vos antécédents …" at bounding box center [388, 450] width 606 height 38
click at [326, 369] on p "Les signes encourageants de récupération incluent la normalisation progressive …" at bounding box center [388, 361] width 606 height 38
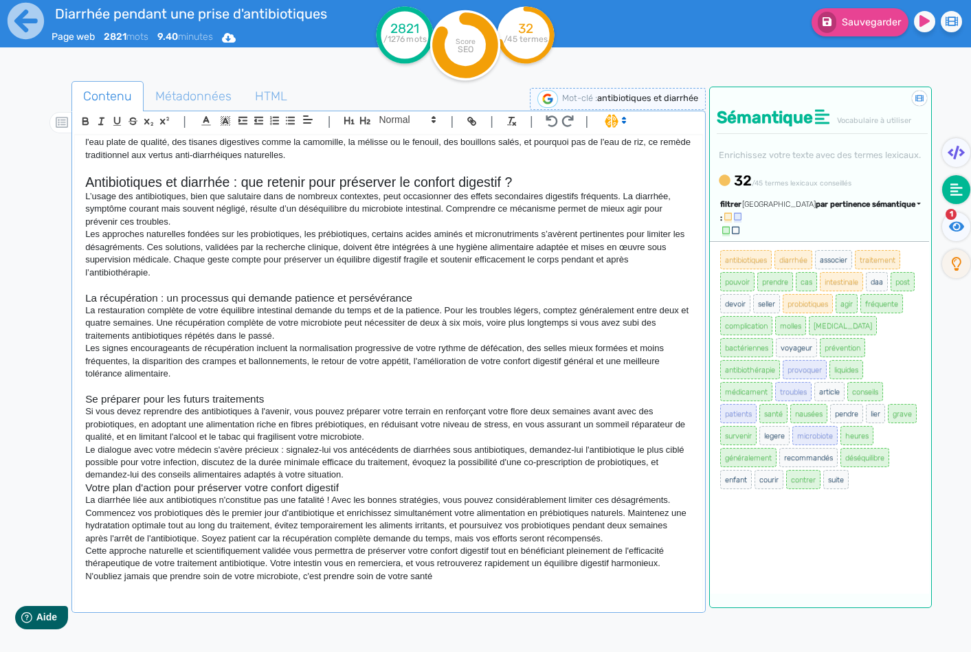
click at [370, 478] on p "Le dialogue avec votre médecin s'avère précieux : signalez-lui vos antécédents …" at bounding box center [388, 463] width 606 height 38
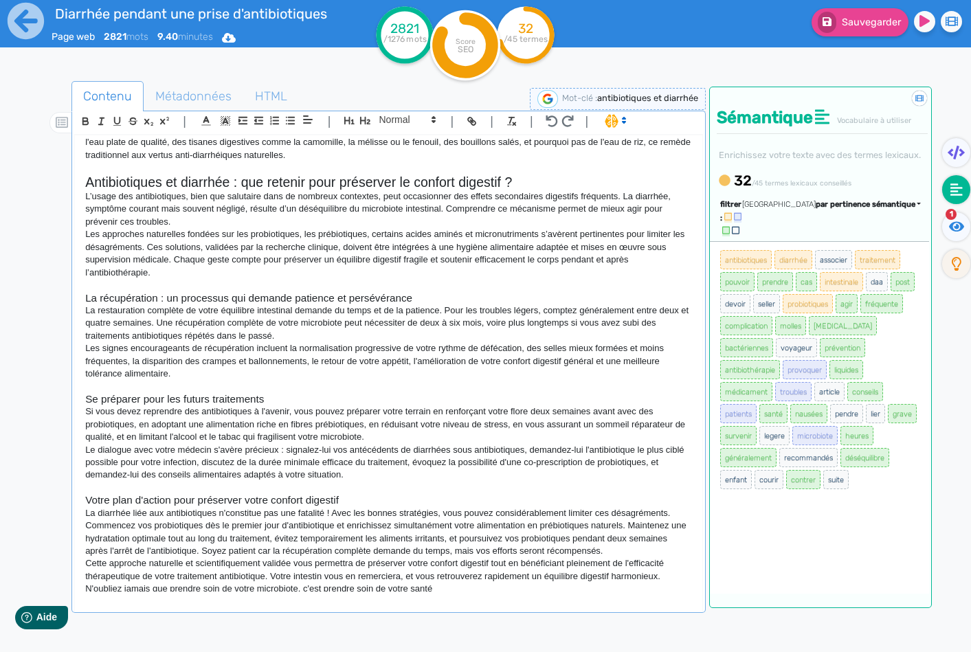
scroll to position [1546, 0]
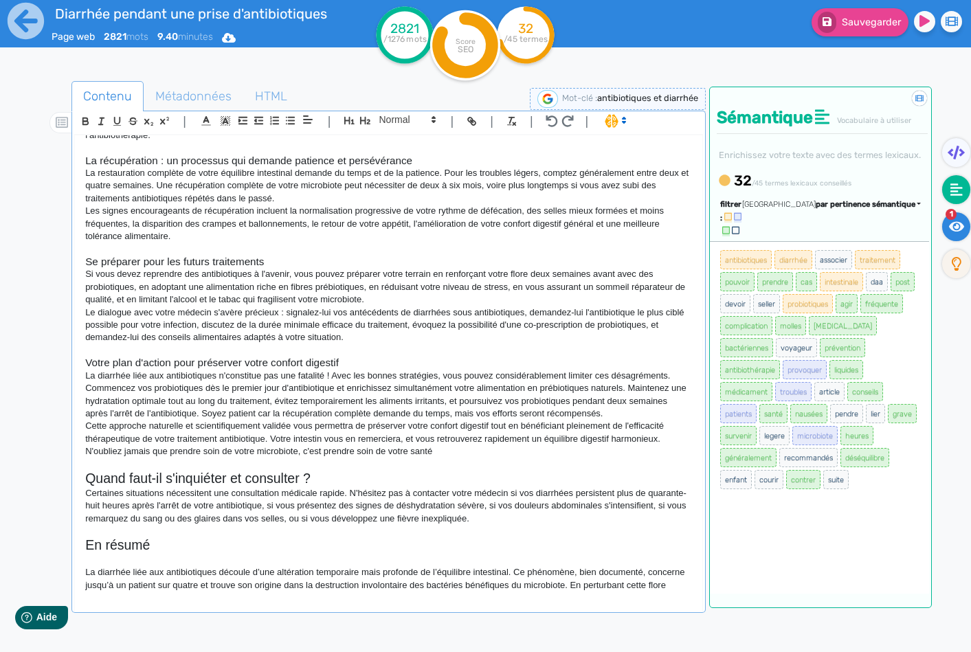
click at [960, 231] on icon at bounding box center [957, 227] width 16 height 14
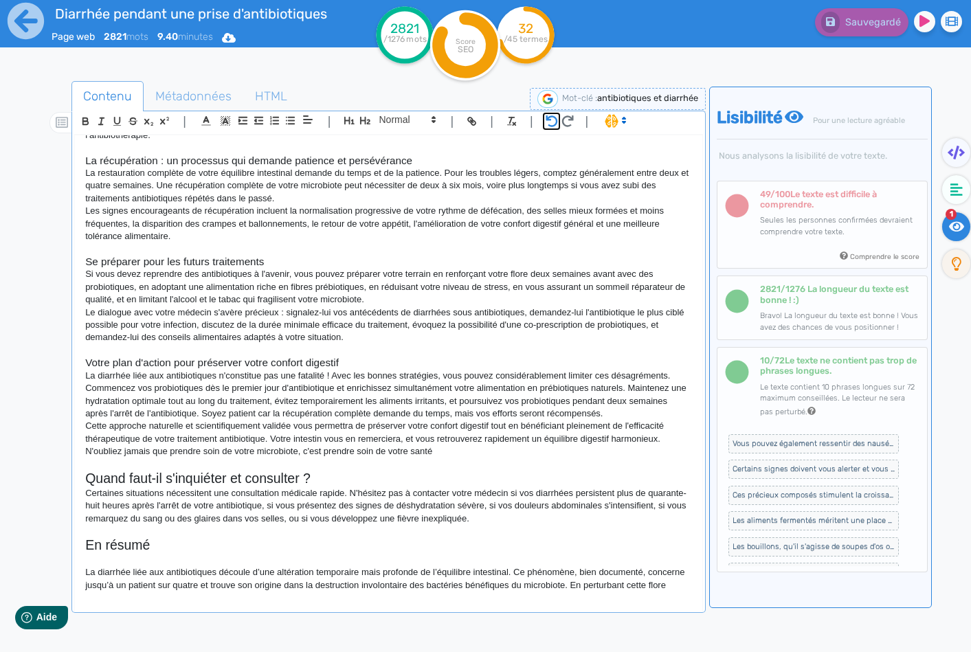
click at [553, 122] on icon "button" at bounding box center [552, 121] width 12 height 12
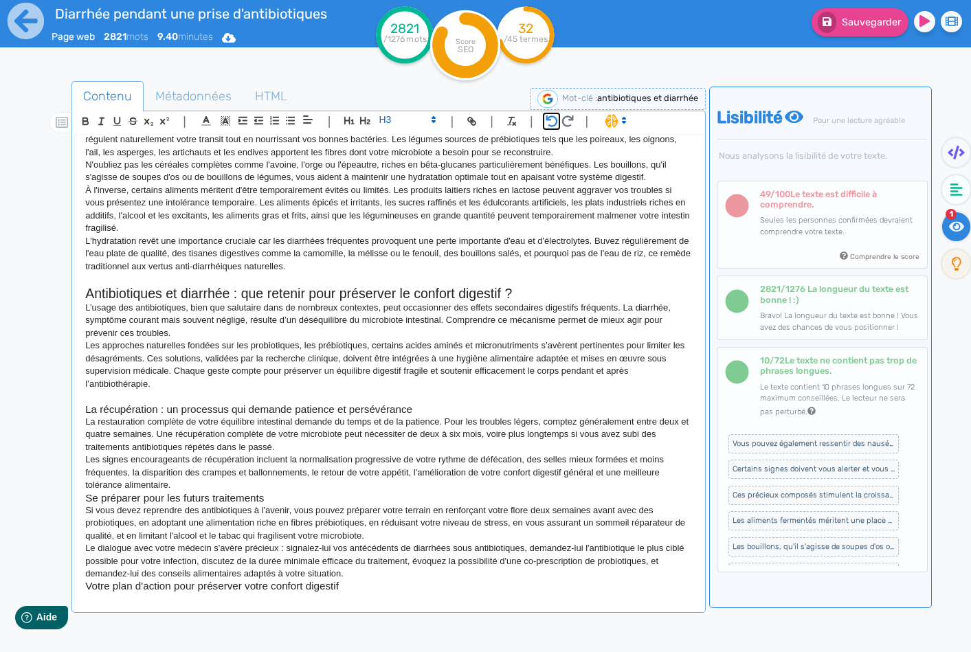
click at [553, 122] on icon "button" at bounding box center [552, 121] width 12 height 12
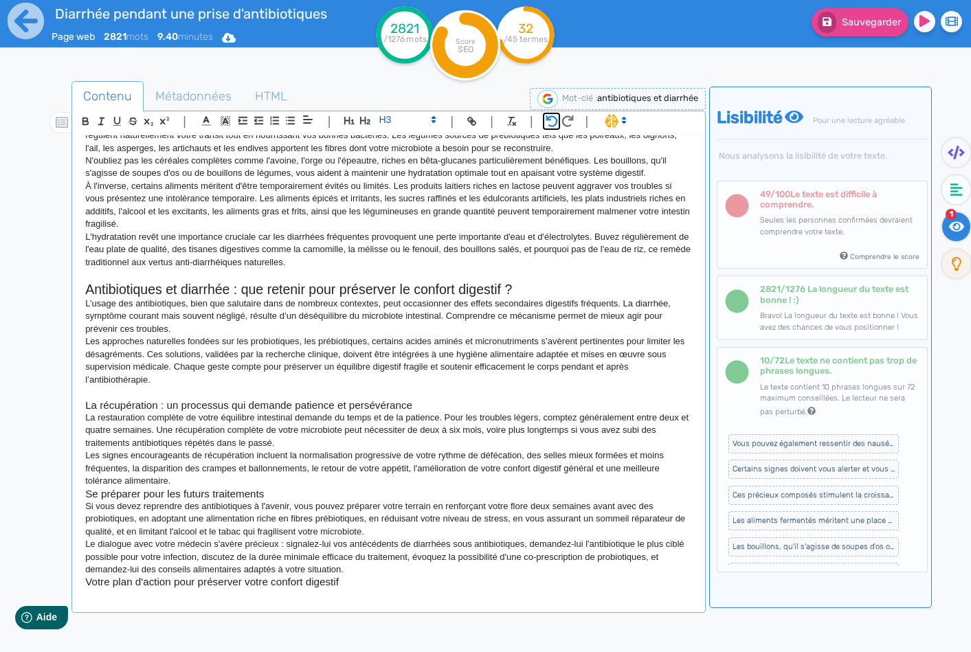
click at [553, 122] on icon "button" at bounding box center [552, 121] width 12 height 12
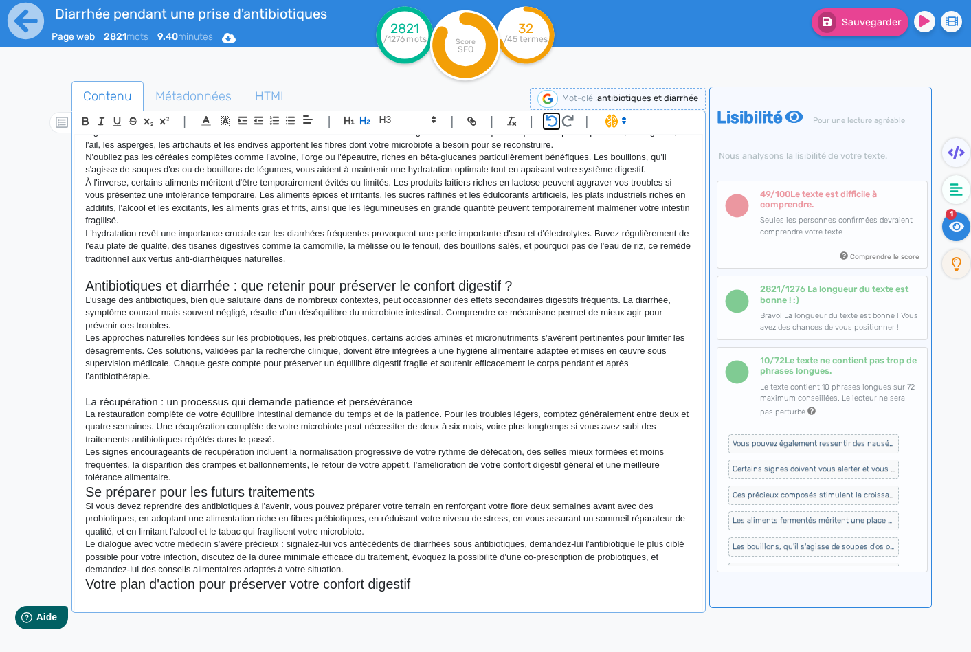
click at [553, 122] on icon "button" at bounding box center [552, 121] width 12 height 12
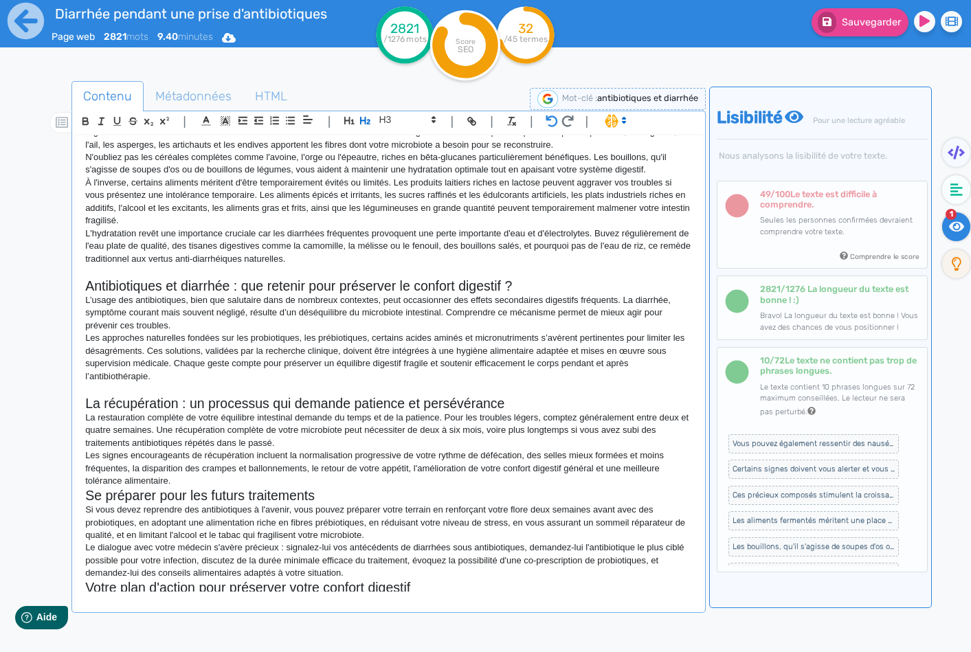
scroll to position [1413, 0]
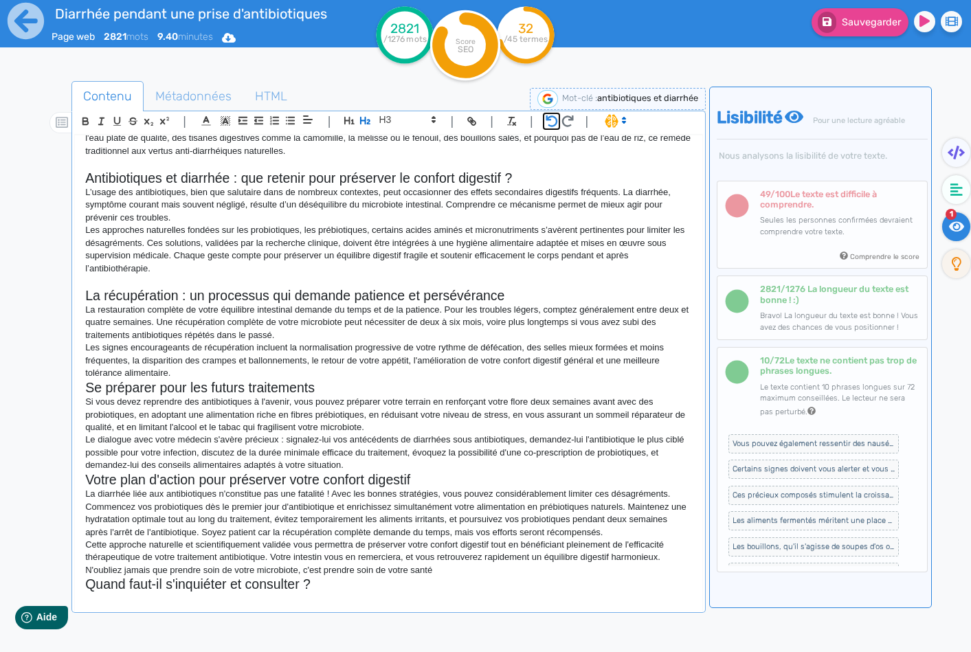
click at [553, 122] on icon "button" at bounding box center [552, 121] width 12 height 12
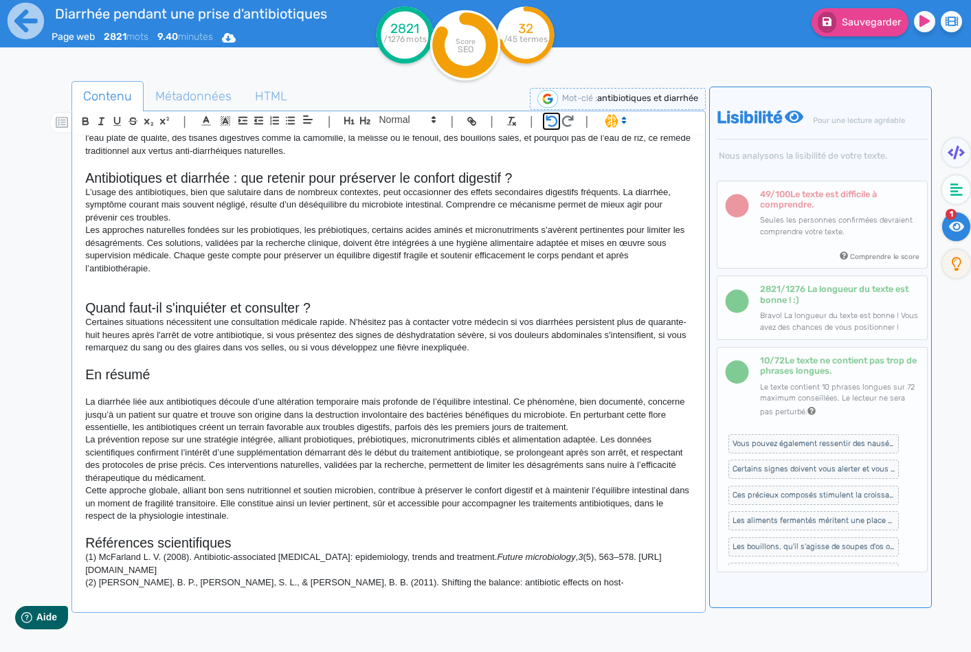
click at [553, 122] on icon "button" at bounding box center [552, 121] width 12 height 12
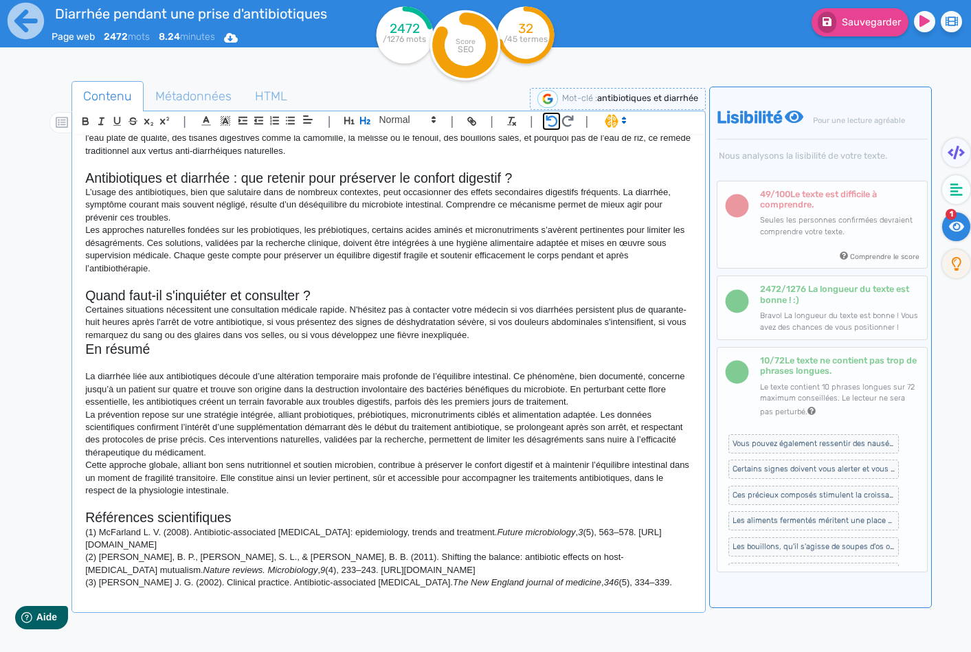
click at [553, 122] on icon "button" at bounding box center [552, 121] width 12 height 12
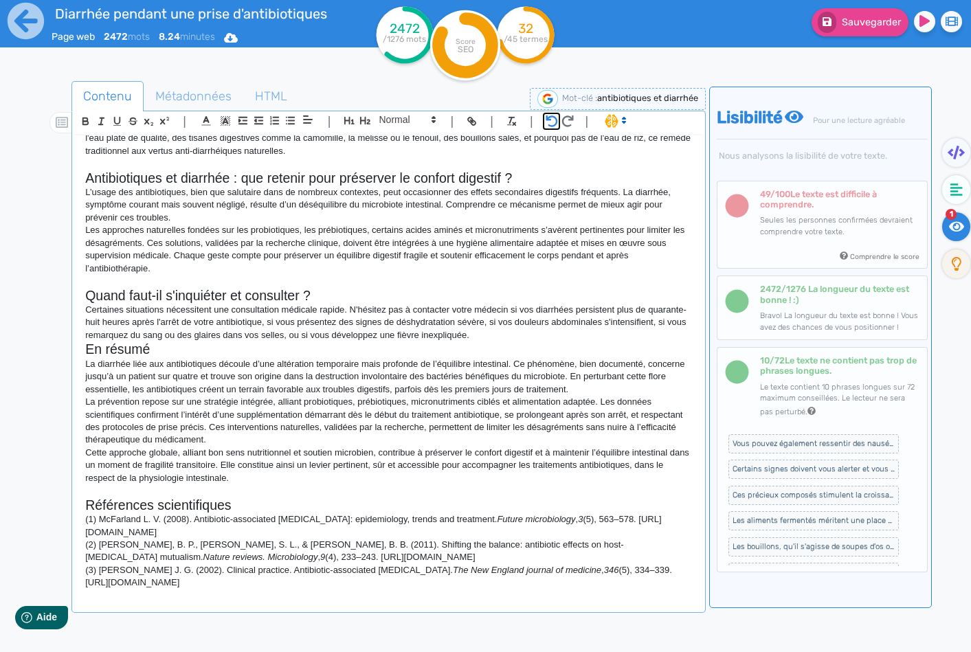
click at [553, 122] on icon "button" at bounding box center [552, 121] width 12 height 12
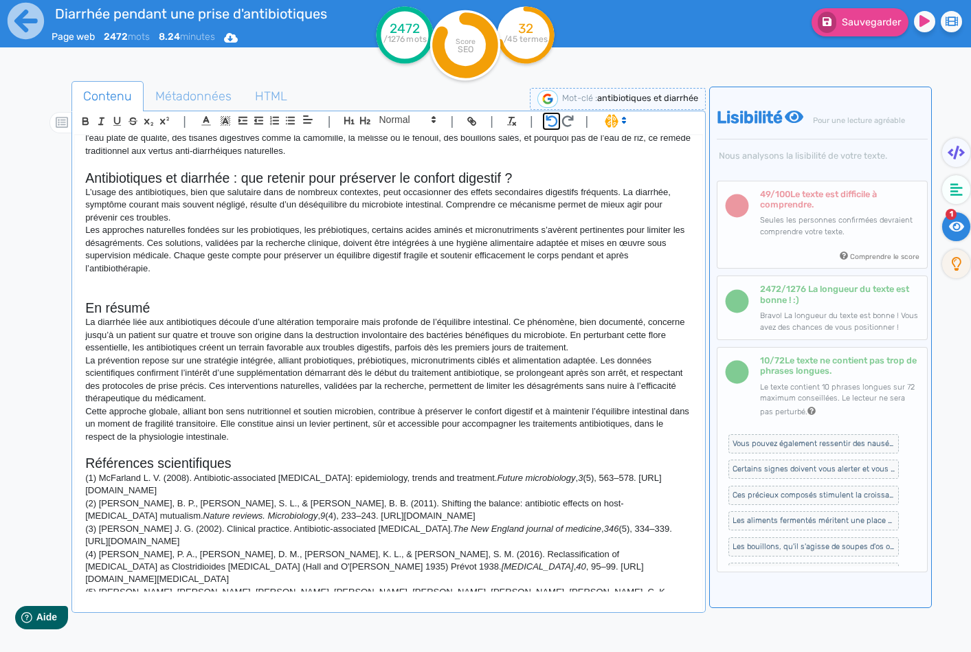
click at [553, 122] on icon "button" at bounding box center [552, 121] width 12 height 12
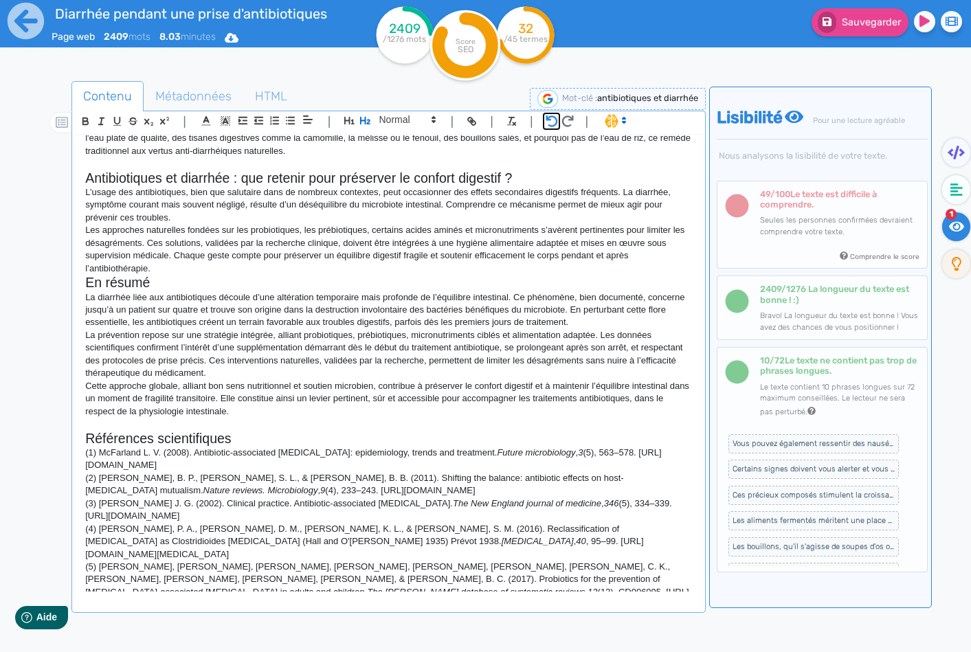
click at [553, 122] on icon "button" at bounding box center [552, 121] width 12 height 12
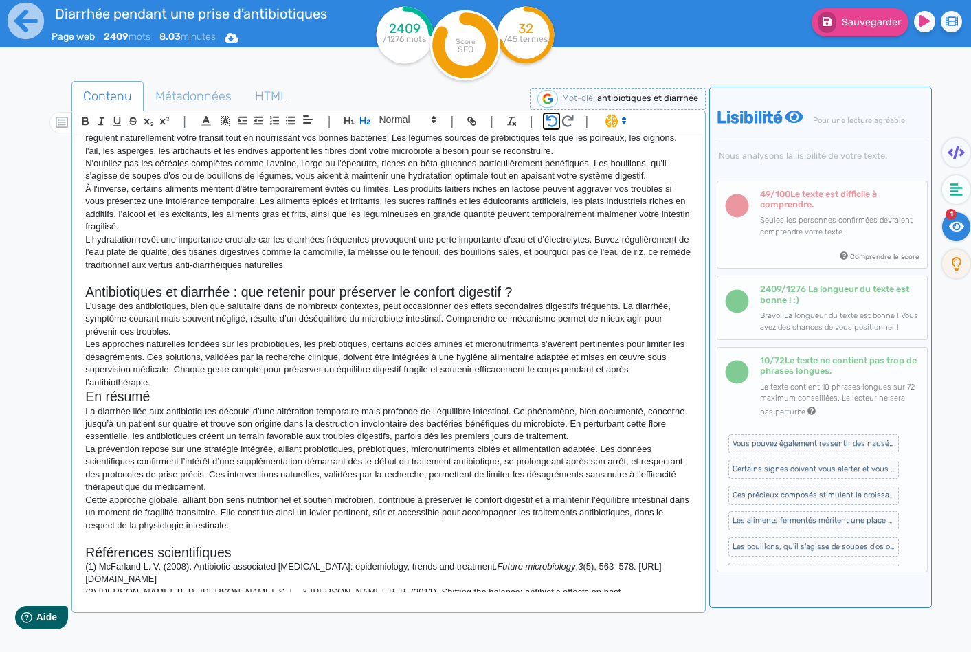
click at [553, 122] on icon "button" at bounding box center [552, 121] width 12 height 12
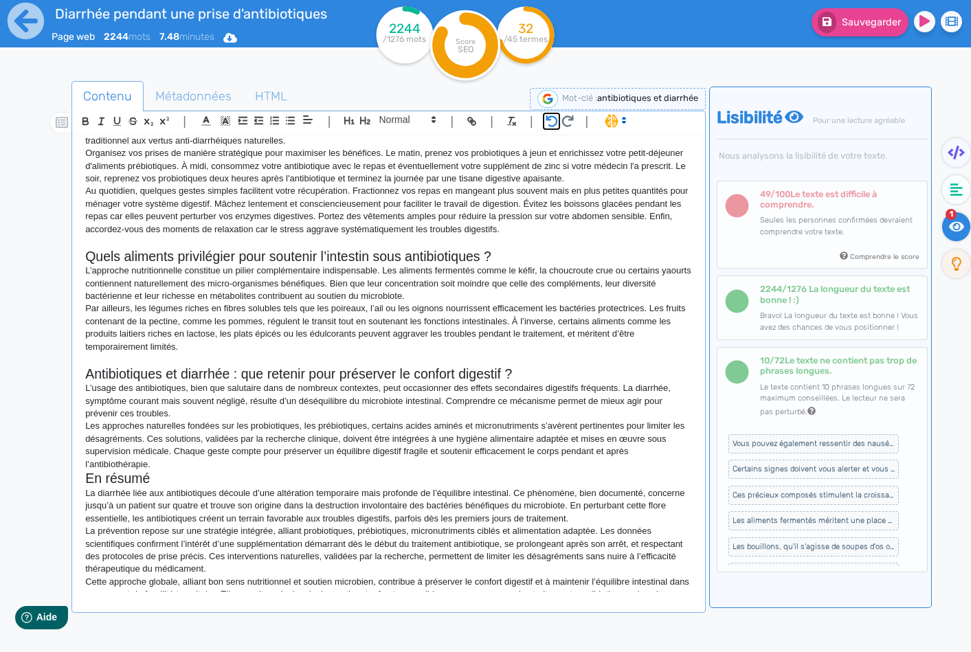
click at [553, 122] on icon "button" at bounding box center [552, 121] width 12 height 12
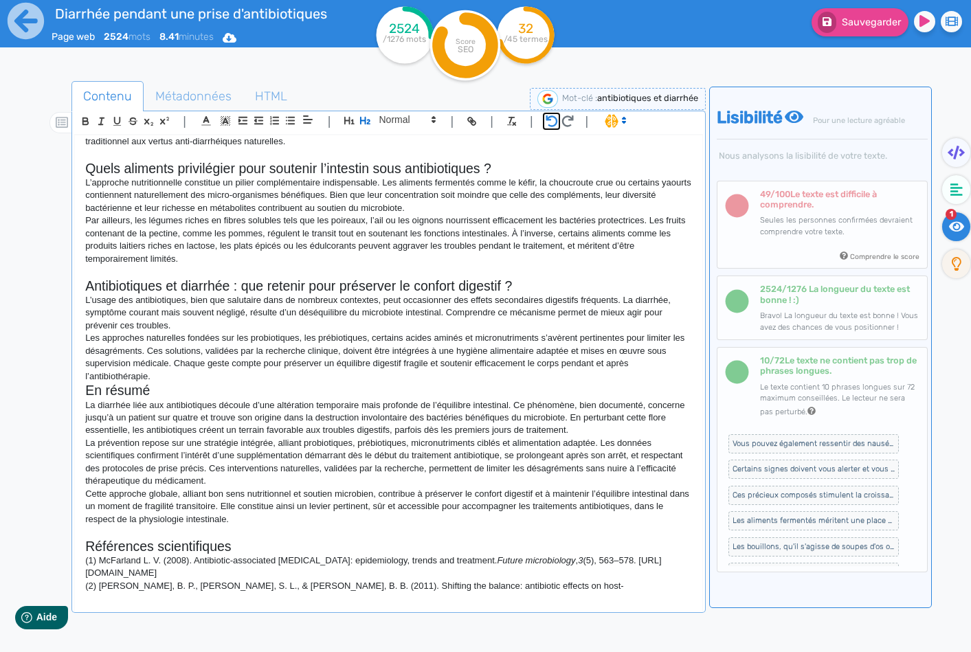
click at [553, 122] on icon "button" at bounding box center [552, 121] width 12 height 12
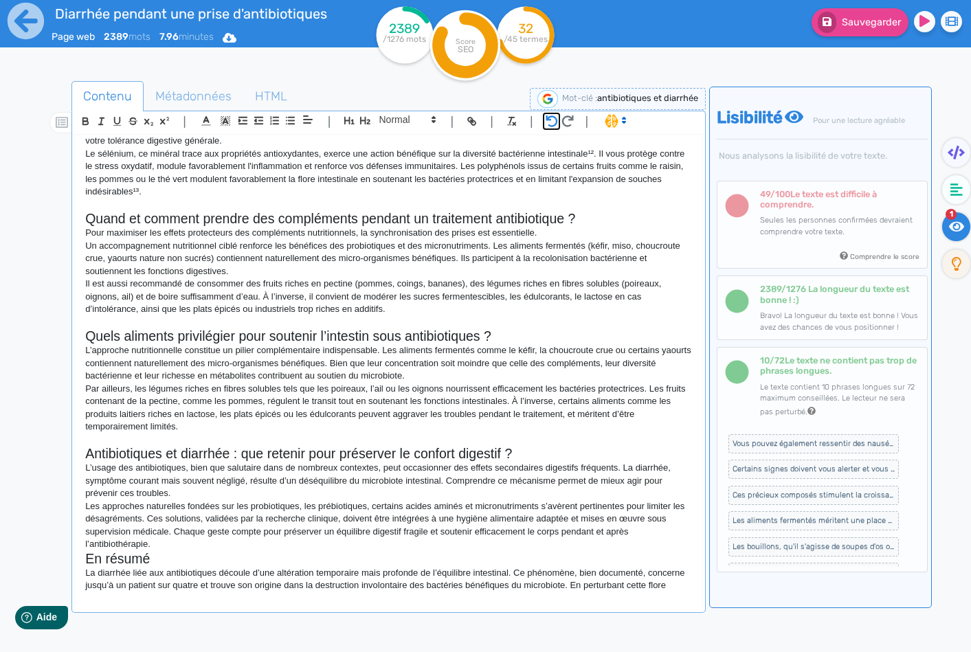
click at [553, 122] on icon "button" at bounding box center [552, 121] width 12 height 12
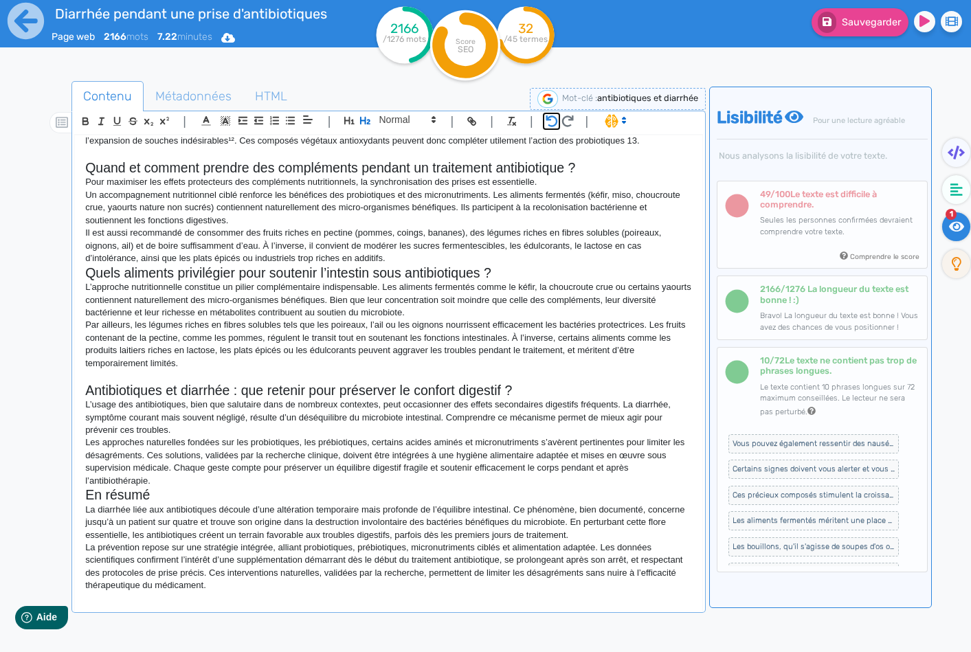
click at [553, 122] on icon "button" at bounding box center [552, 121] width 12 height 12
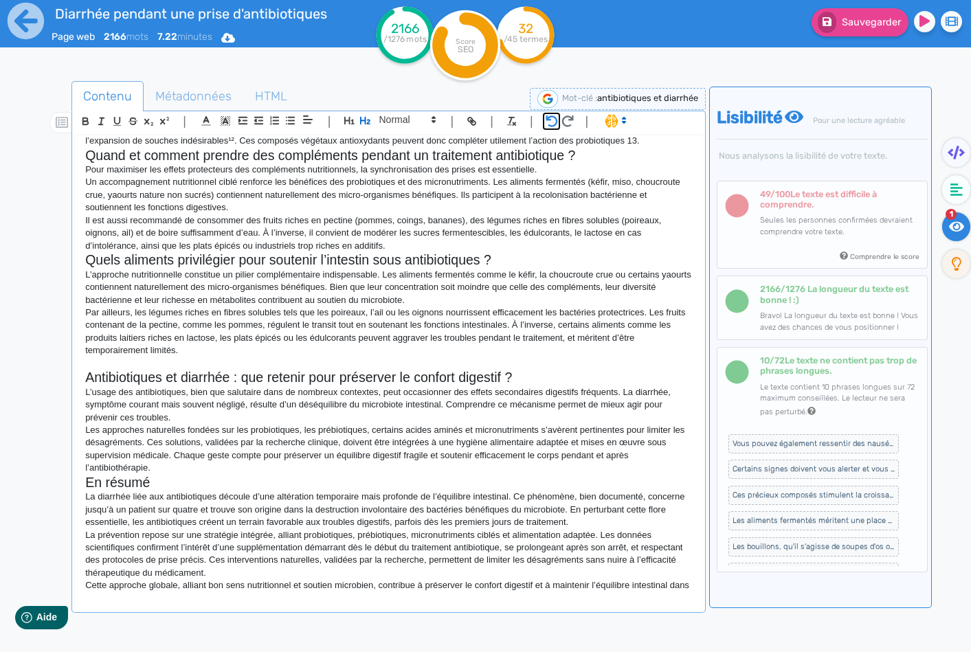
click at [553, 122] on icon "button" at bounding box center [552, 121] width 12 height 12
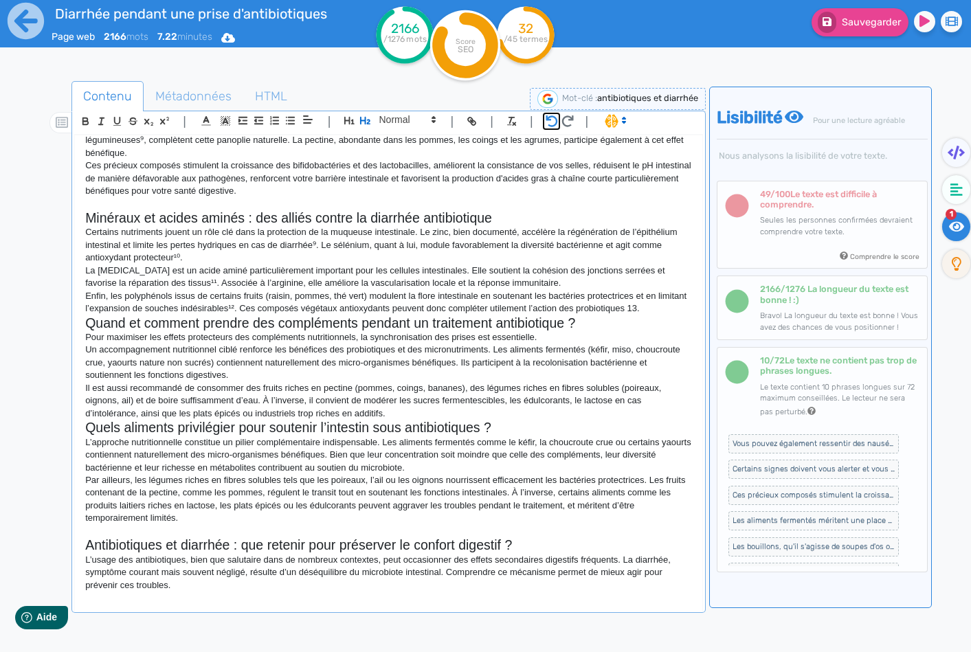
click at [553, 122] on icon "button" at bounding box center [552, 121] width 12 height 12
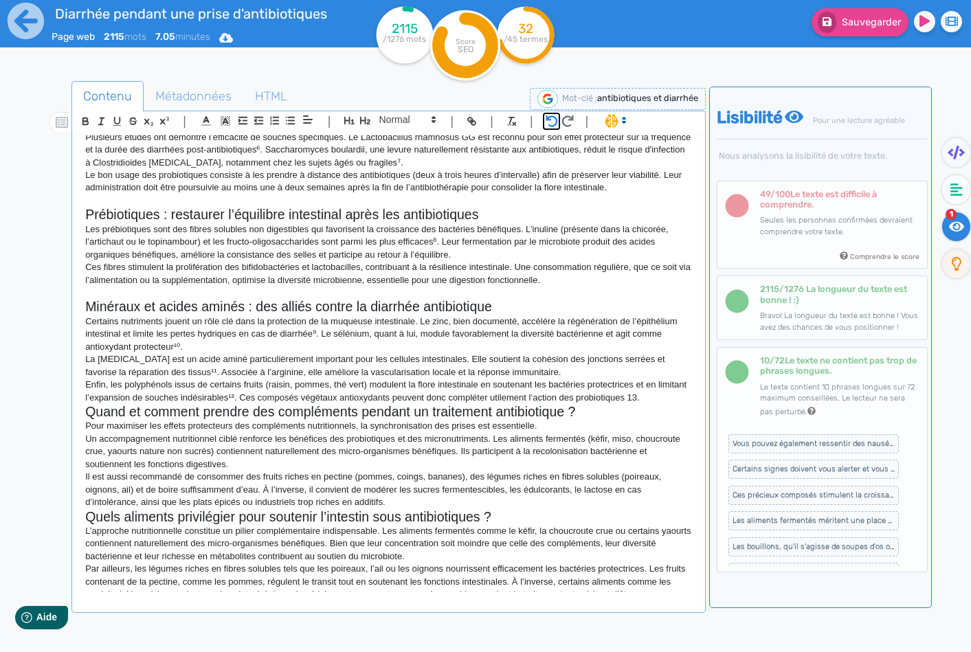
click at [553, 122] on icon "button" at bounding box center [552, 121] width 12 height 12
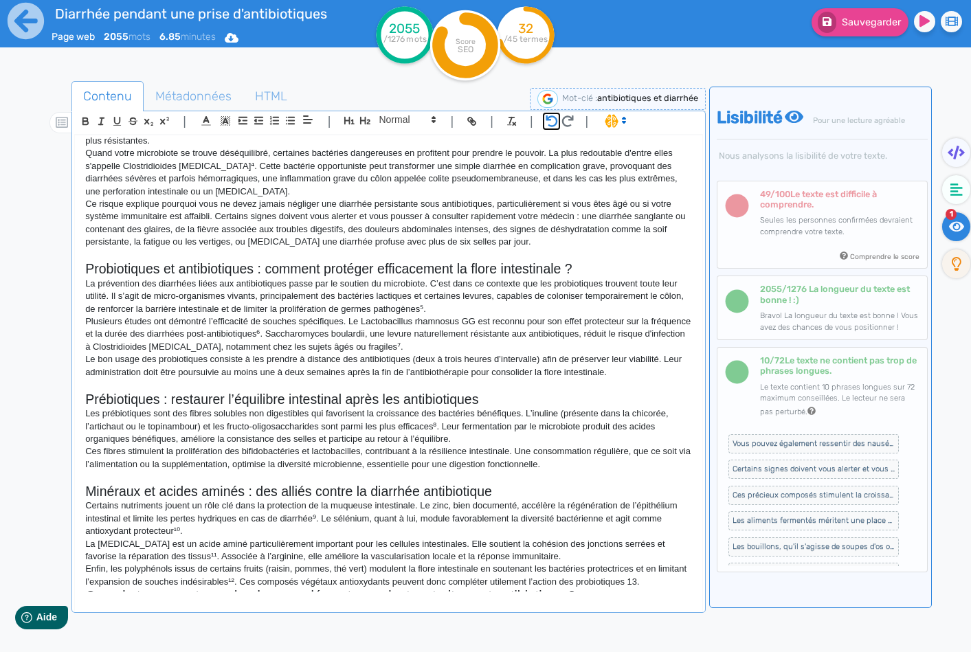
click at [553, 122] on icon "button" at bounding box center [552, 121] width 12 height 12
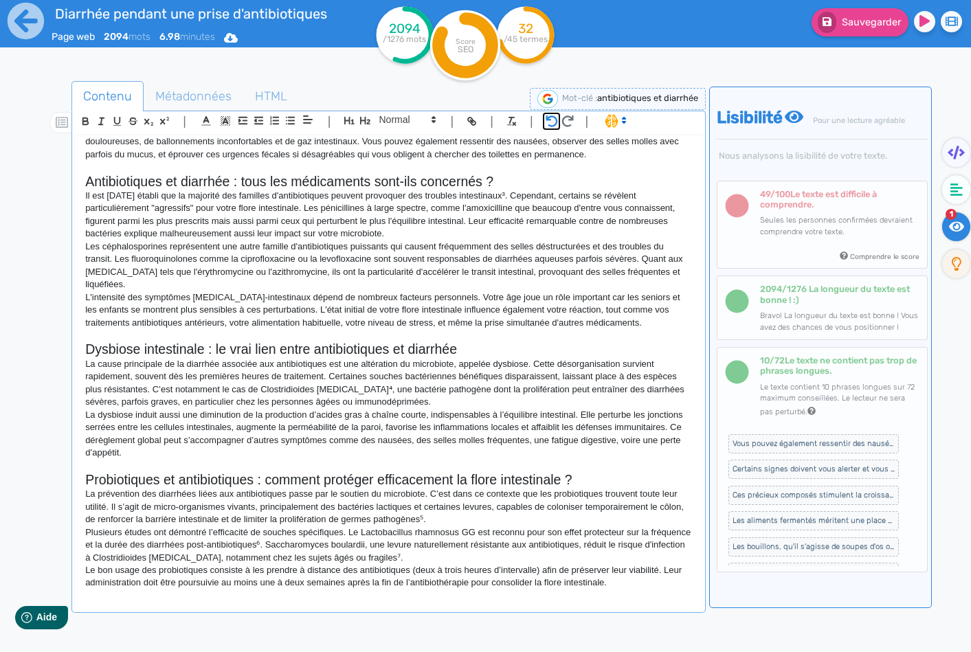
click at [553, 122] on icon "button" at bounding box center [552, 121] width 12 height 12
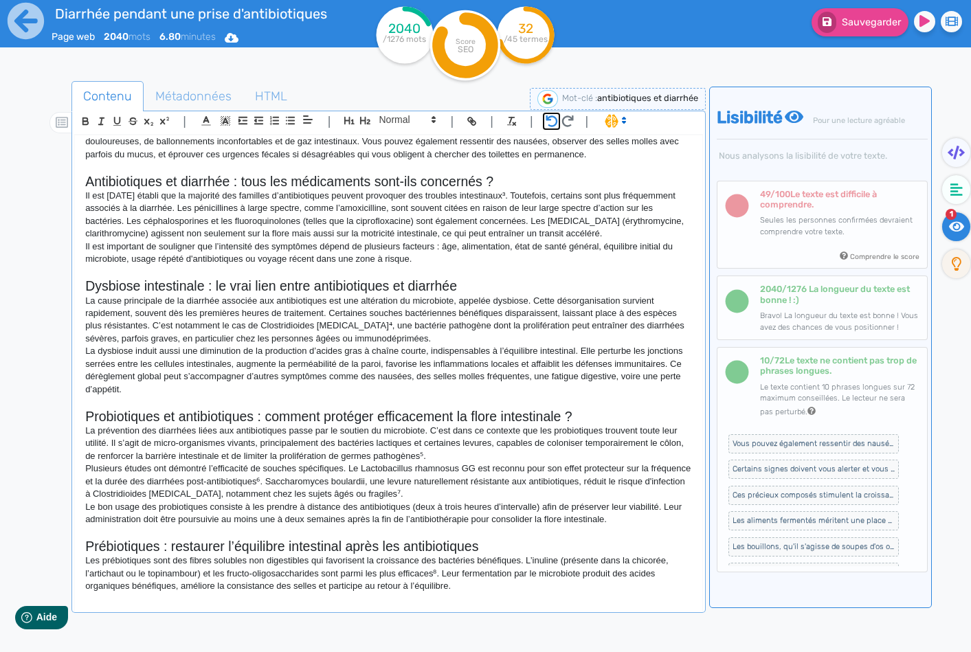
click at [553, 122] on icon "button" at bounding box center [552, 121] width 12 height 12
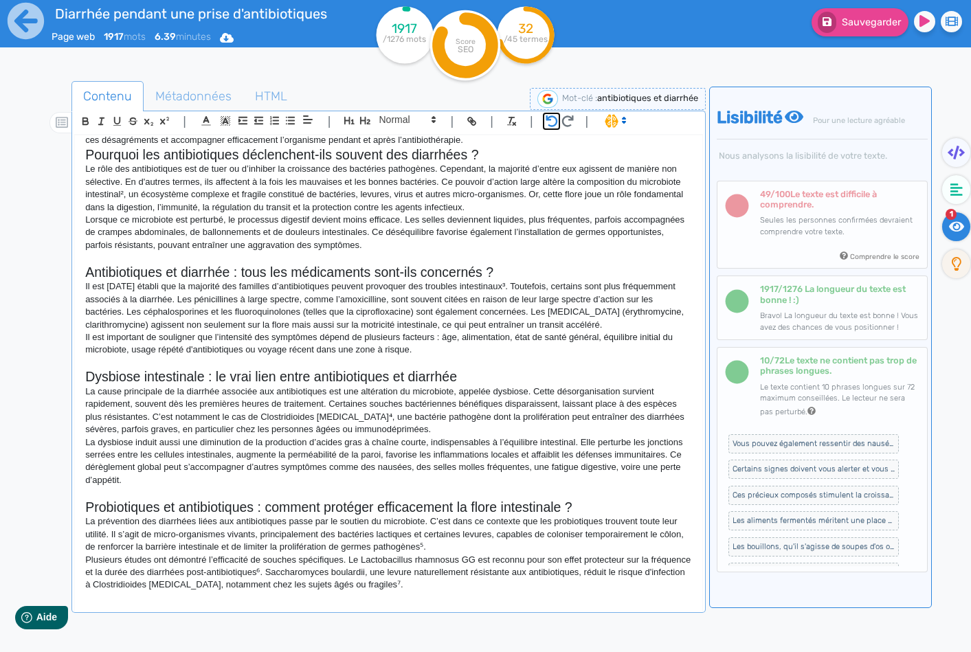
click at [553, 122] on icon "button" at bounding box center [552, 121] width 12 height 12
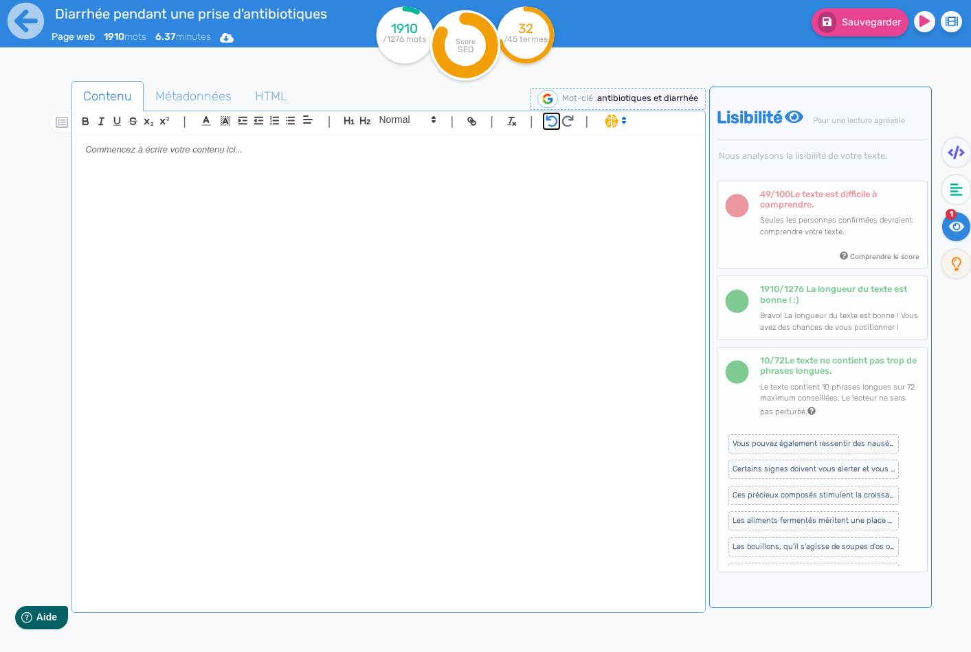
scroll to position [0, 0]
click at [553, 122] on icon "button" at bounding box center [552, 121] width 12 height 12
click at [567, 121] on icon "button" at bounding box center [567, 121] width 12 height 12
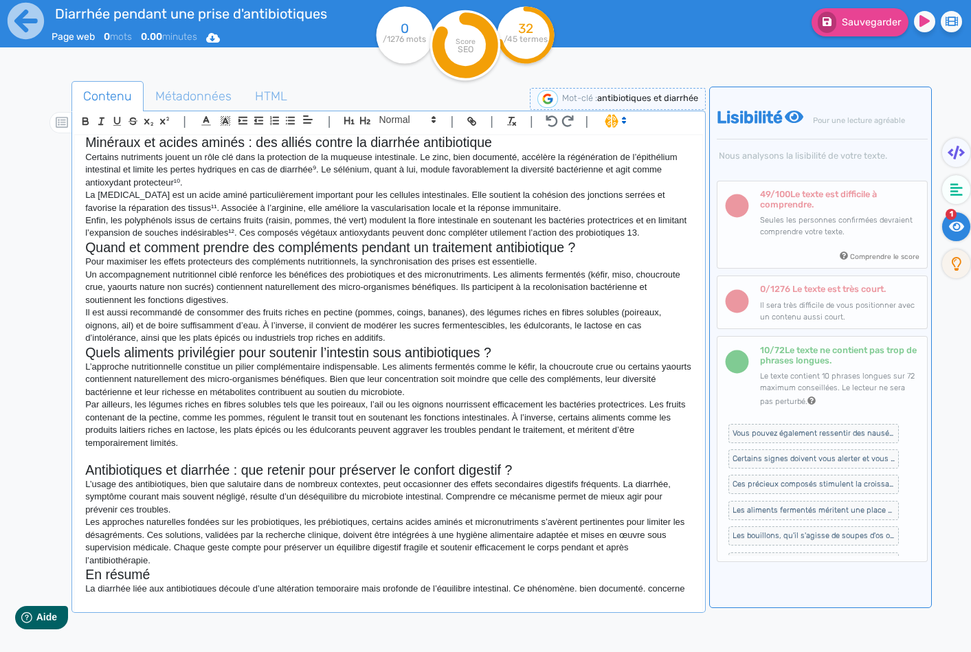
scroll to position [510, 0]
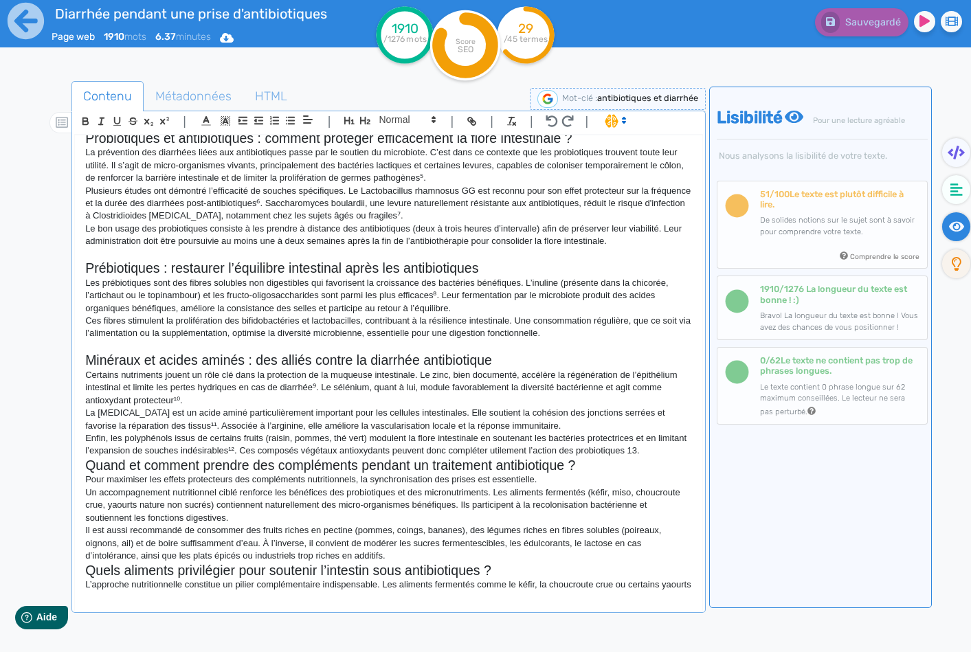
click at [671, 456] on p "Enfin, les polyphénols issus de certains fruits (raisin, pommes, thé vert) modu…" at bounding box center [388, 444] width 606 height 25
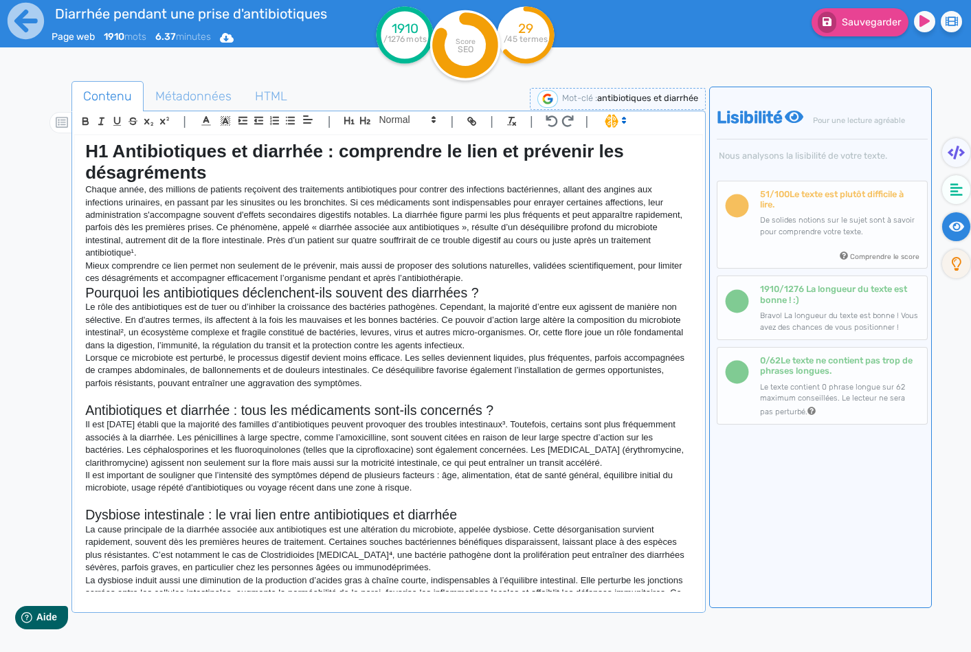
scroll to position [0, 0]
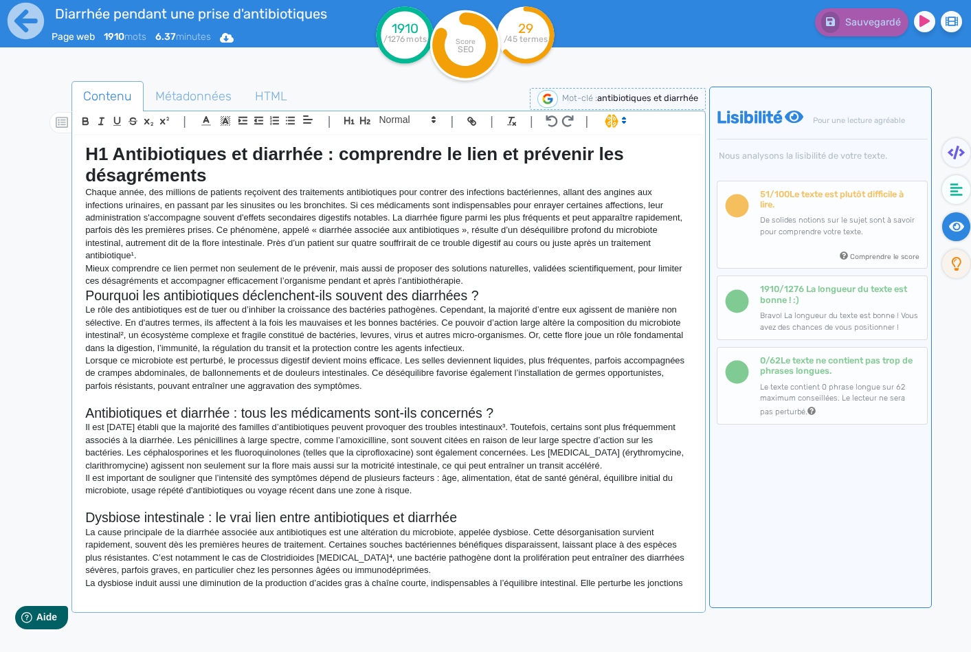
click at [120, 380] on p "Lorsque ce microbiote est perturbé, le processus digestif devient moins efficac…" at bounding box center [388, 374] width 606 height 38
drag, startPoint x: 109, startPoint y: 152, endPoint x: 89, endPoint y: 153, distance: 19.9
click at [89, 153] on strong "H1 Antibiotiques et diarrhée : comprendre le lien et prévenir les désagréments" at bounding box center [356, 165] width 543 height 42
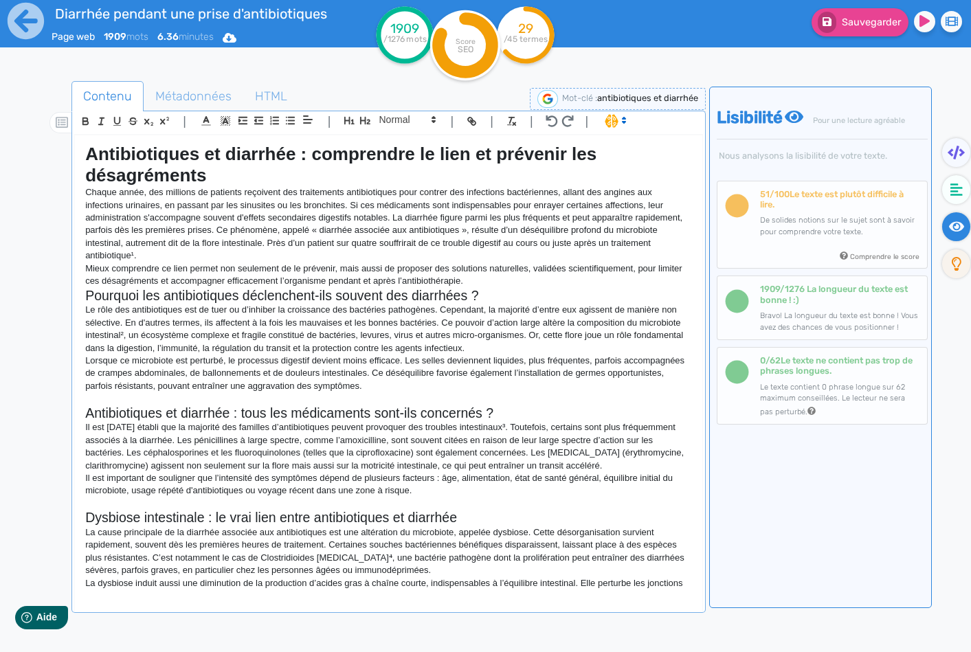
copy div "Loremipsumdol si ametcons : adipiscing el sedd ei temporin utl etdoloremagn Ali…"
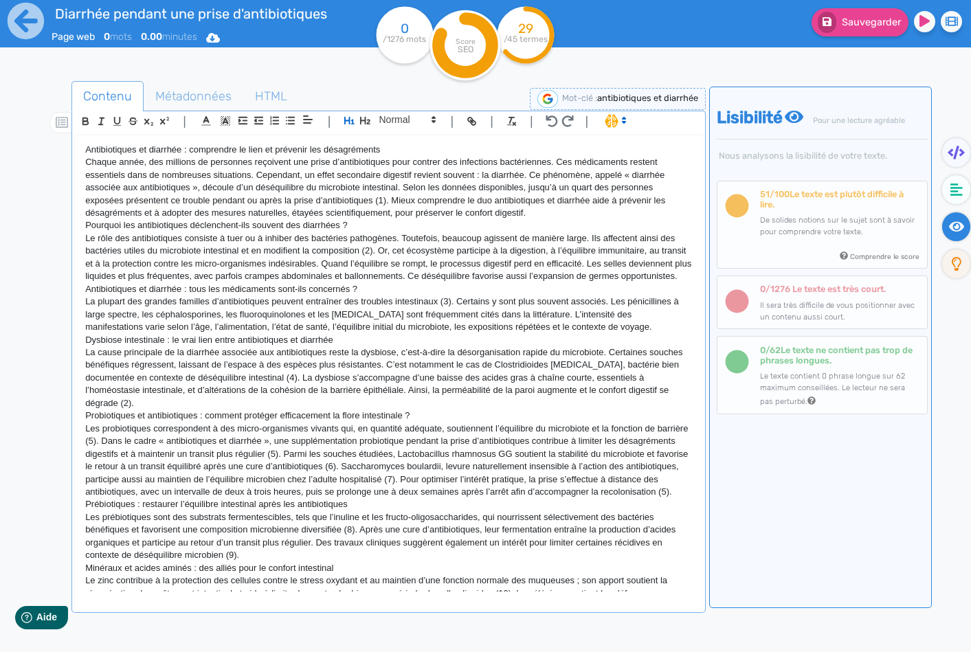
scroll to position [458, 0]
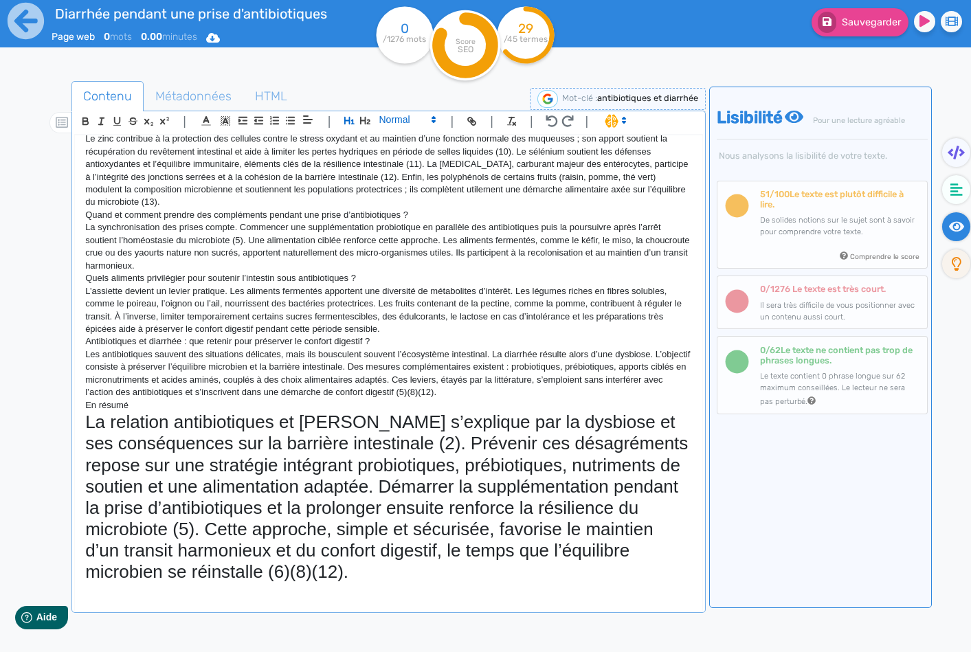
click at [405, 122] on span at bounding box center [406, 119] width 67 height 16
click at [396, 230] on span at bounding box center [406, 230] width 55 height 21
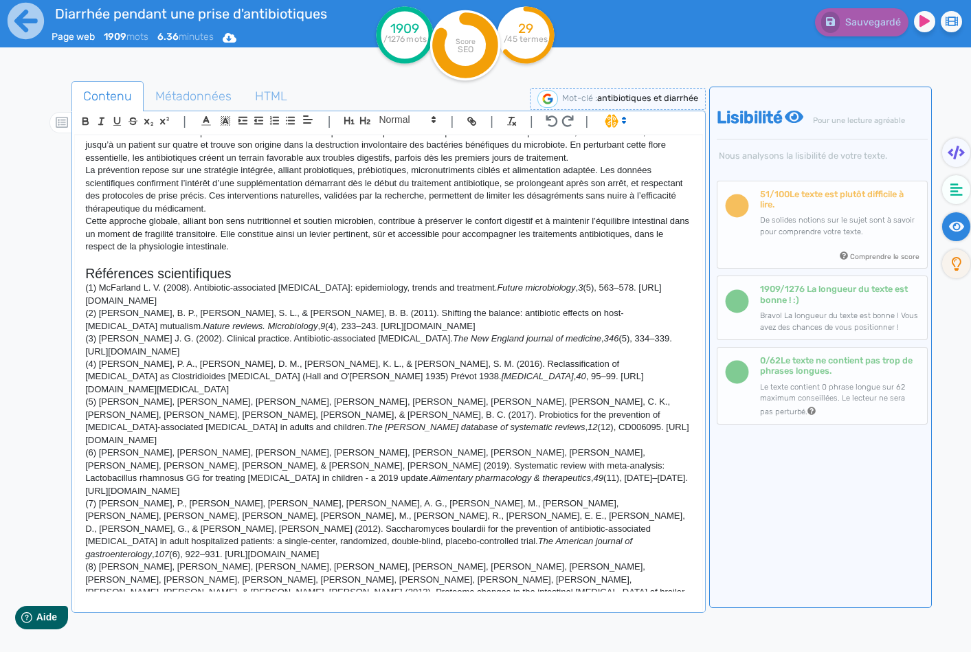
scroll to position [1082, 0]
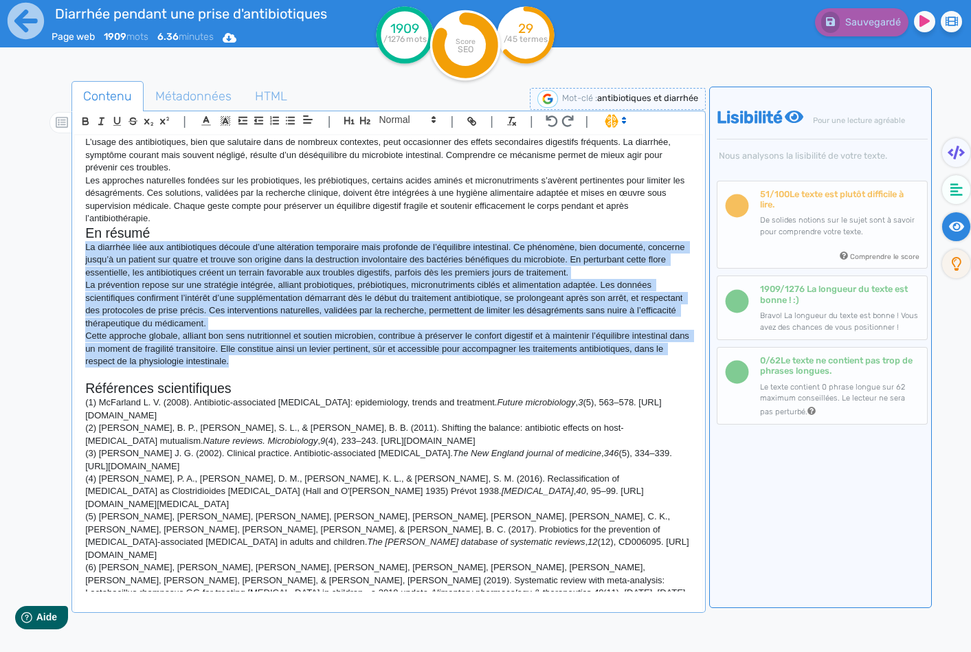
drag, startPoint x: 238, startPoint y: 361, endPoint x: 83, endPoint y: 249, distance: 190.5
click at [83, 249] on div "Antibiotiques et diarrhée : comprendre le lien et prévenir les désagréments Cha…" at bounding box center [388, 363] width 627 height 456
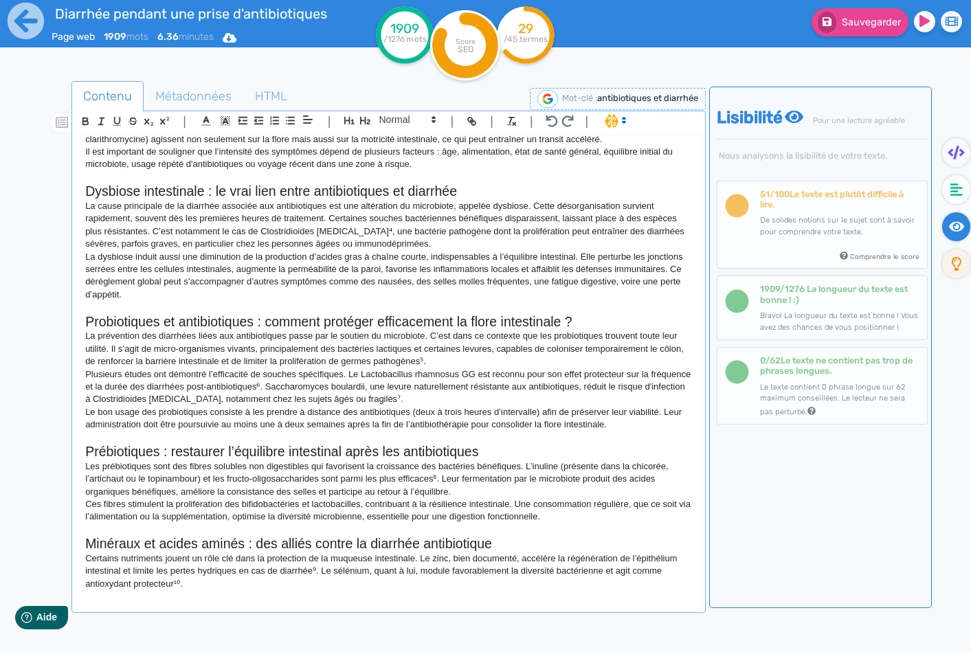
scroll to position [0, 0]
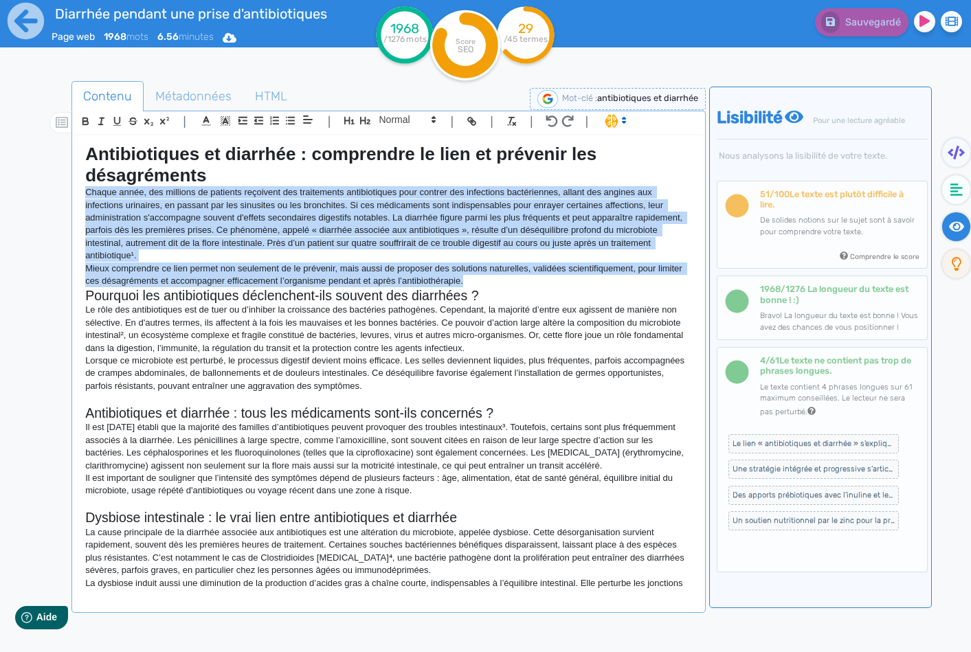
drag, startPoint x: 498, startPoint y: 284, endPoint x: 82, endPoint y: 192, distance: 426.3
click at [82, 192] on div "Antibiotiques et diarrhée : comprendre le lien et prévenir les désagréments Cha…" at bounding box center [388, 363] width 627 height 456
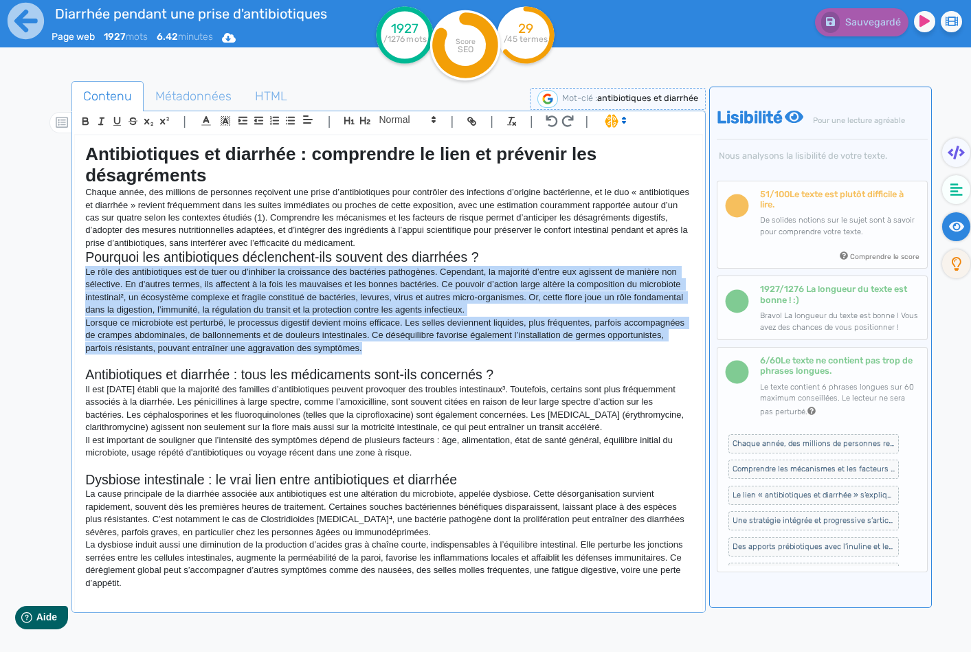
drag, startPoint x: 424, startPoint y: 349, endPoint x: 72, endPoint y: 278, distance: 358.9
click at [72, 278] on div "| | H3 H4 H5 H6 Normal | | | | Antibiotiques et diarrhée : comprendre le lien e…" at bounding box center [387, 362] width 633 height 502
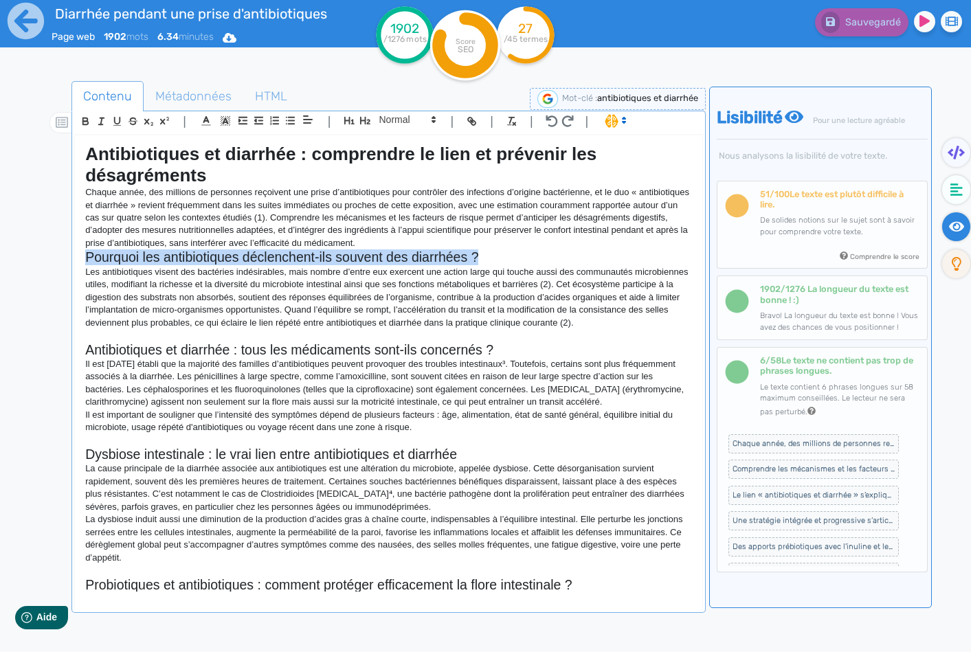
drag, startPoint x: 488, startPoint y: 258, endPoint x: 79, endPoint y: 264, distance: 409.5
click at [79, 264] on div "Antibiotiques et diarrhée : comprendre le lien et prévenir les désagréments Cha…" at bounding box center [388, 363] width 627 height 456
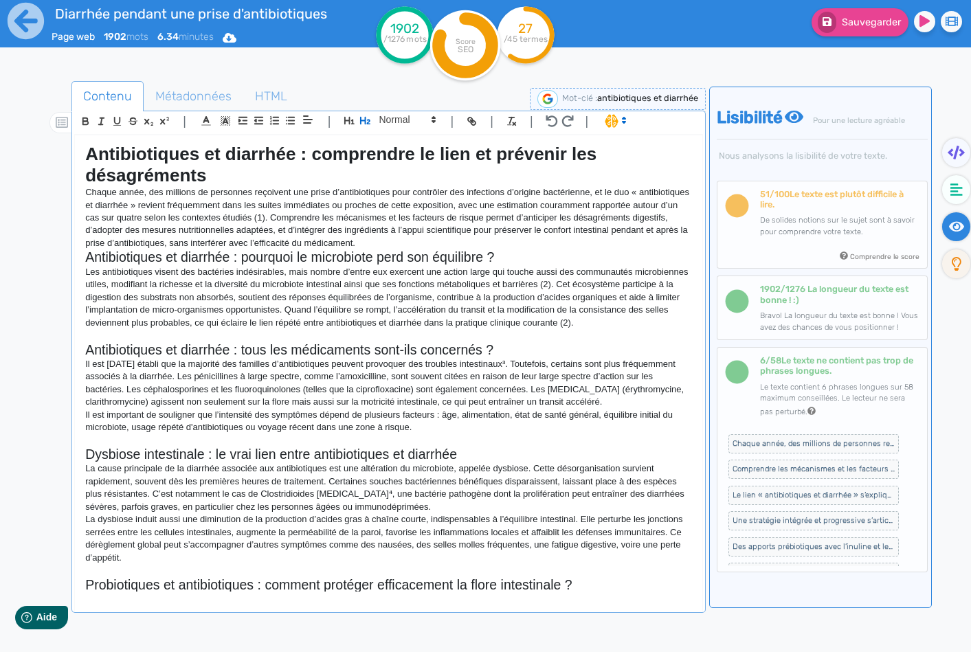
click at [492, 243] on p "Chaque année, des millions de personnes reçoivent une prise d’antibiotiques pou…" at bounding box center [388, 217] width 606 height 63
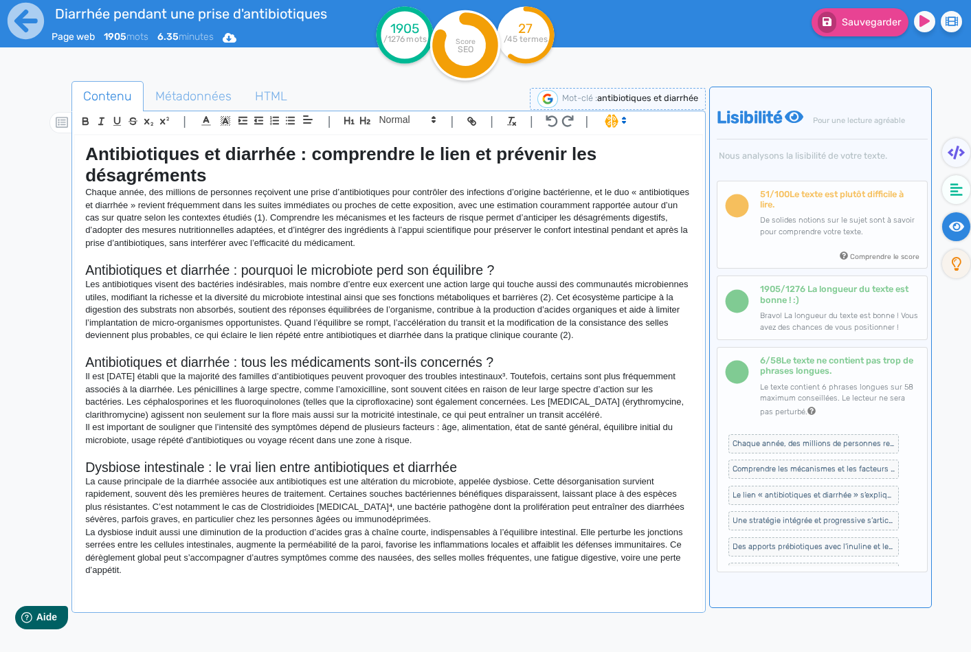
click at [469, 271] on h2 "Antibiotiques et diarrhée : pourquoi le microbiote perd son équilibre ?" at bounding box center [388, 270] width 606 height 16
